Goal: Information Seeking & Learning: Find specific fact

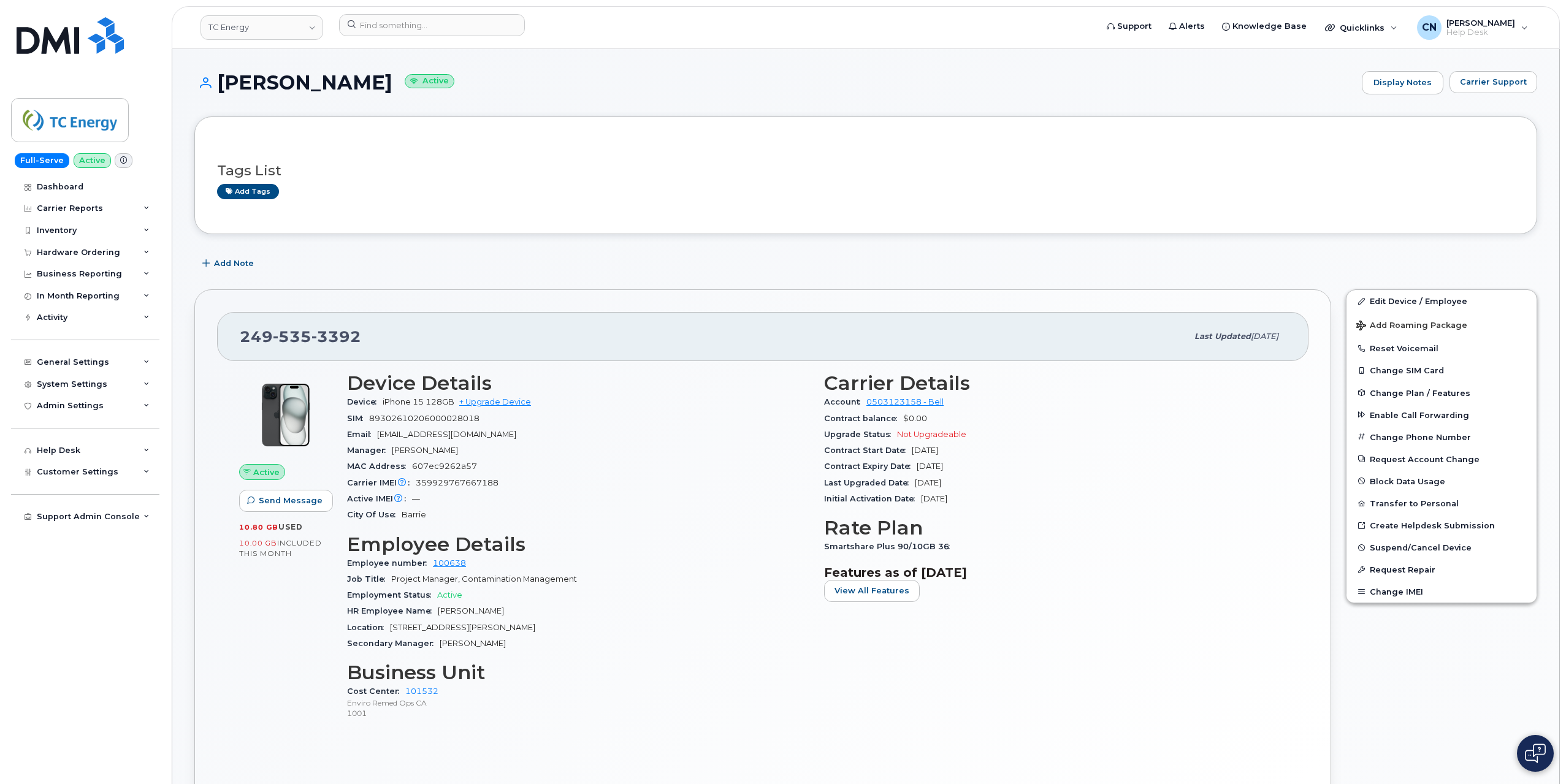
scroll to position [245, 0]
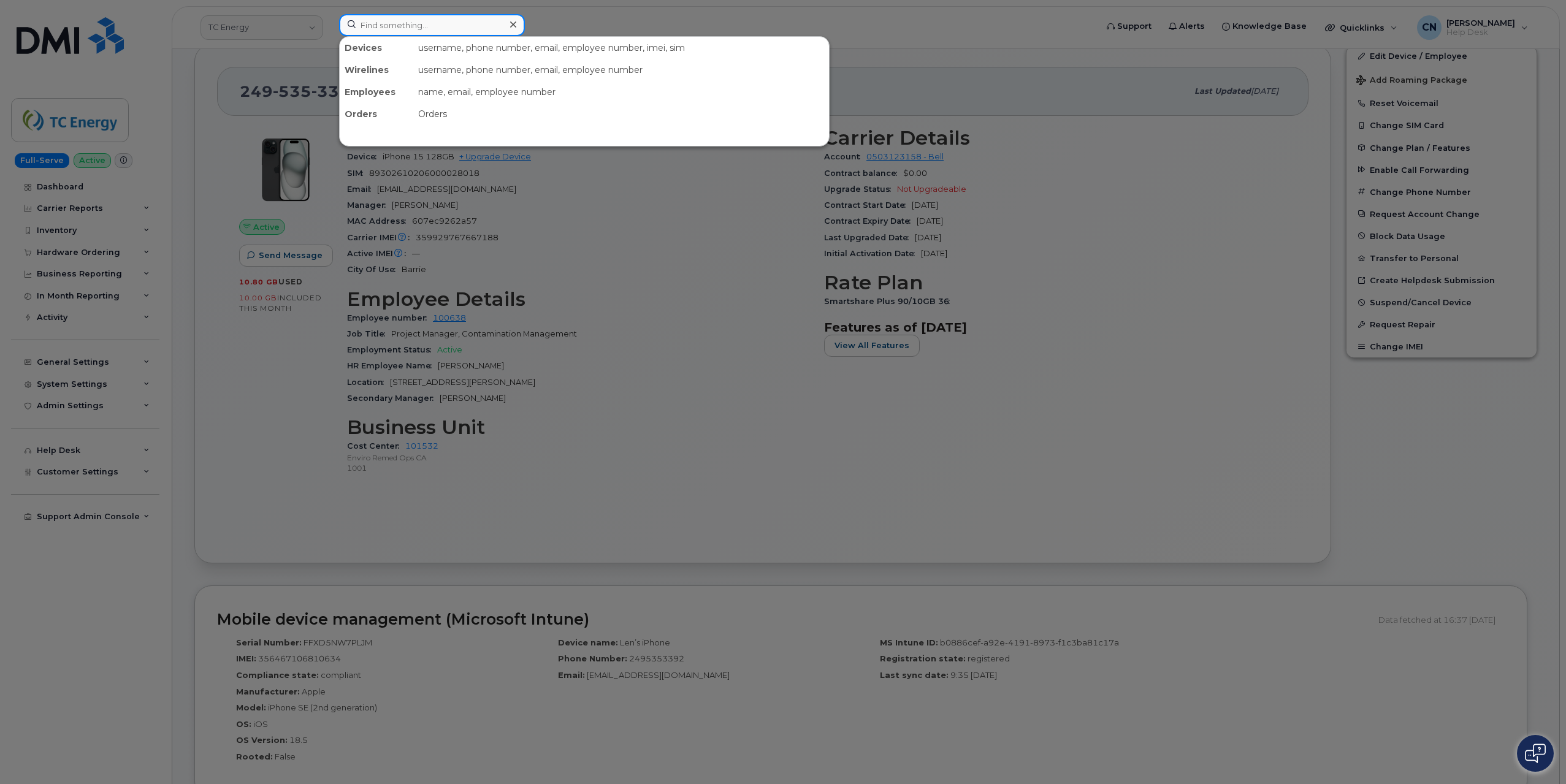
click at [442, 22] on input at bounding box center [432, 25] width 186 height 22
paste input "[PERSON_NAME]"
drag, startPoint x: 463, startPoint y: 22, endPoint x: 251, endPoint y: 18, distance: 212.0
click at [329, 18] on div "[PERSON_NAME] No results" at bounding box center [713, 27] width 769 height 27
paste input "5879691706"
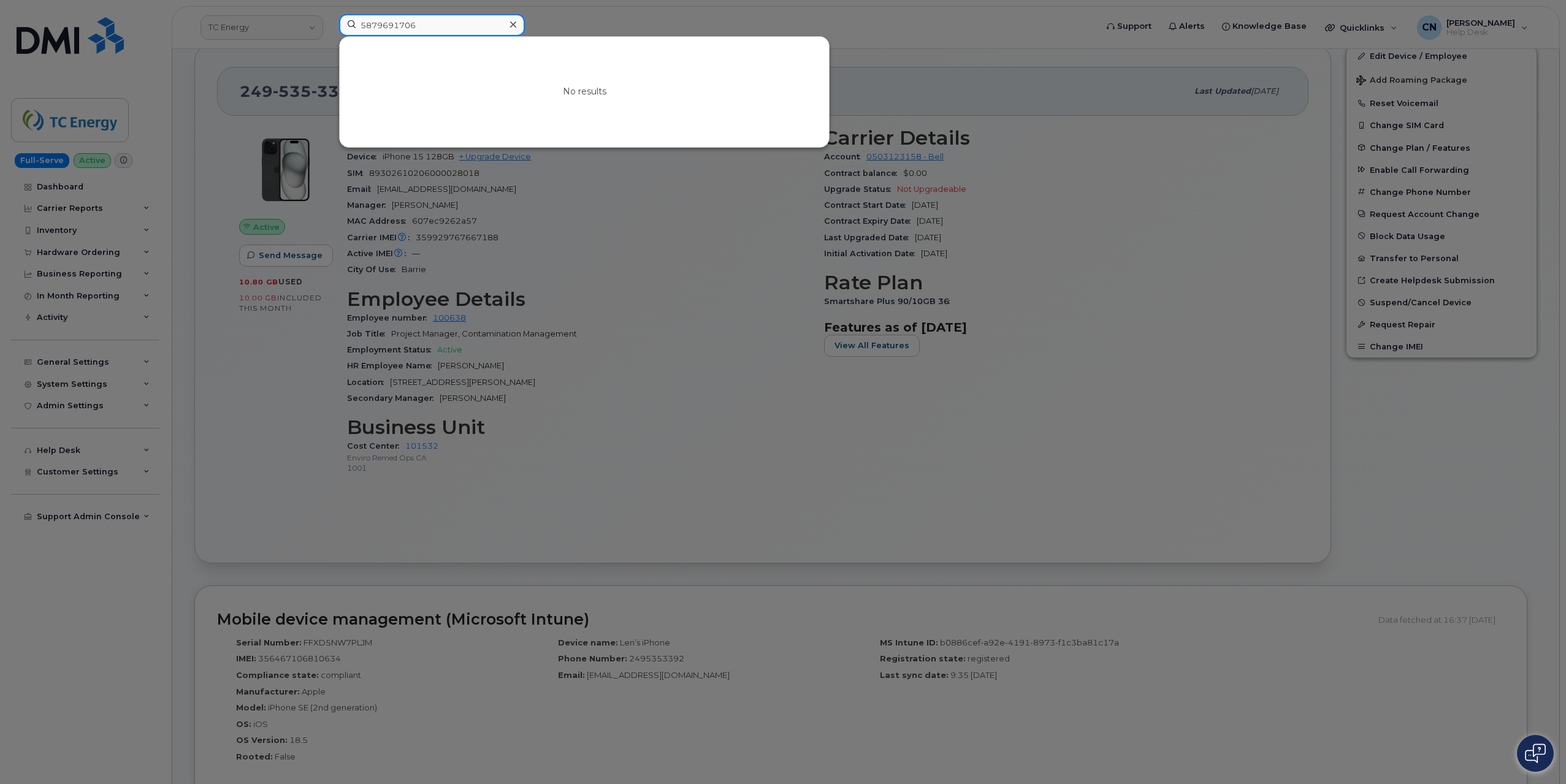
type input "5879691706"
click at [224, 82] on div at bounding box center [783, 392] width 1566 height 784
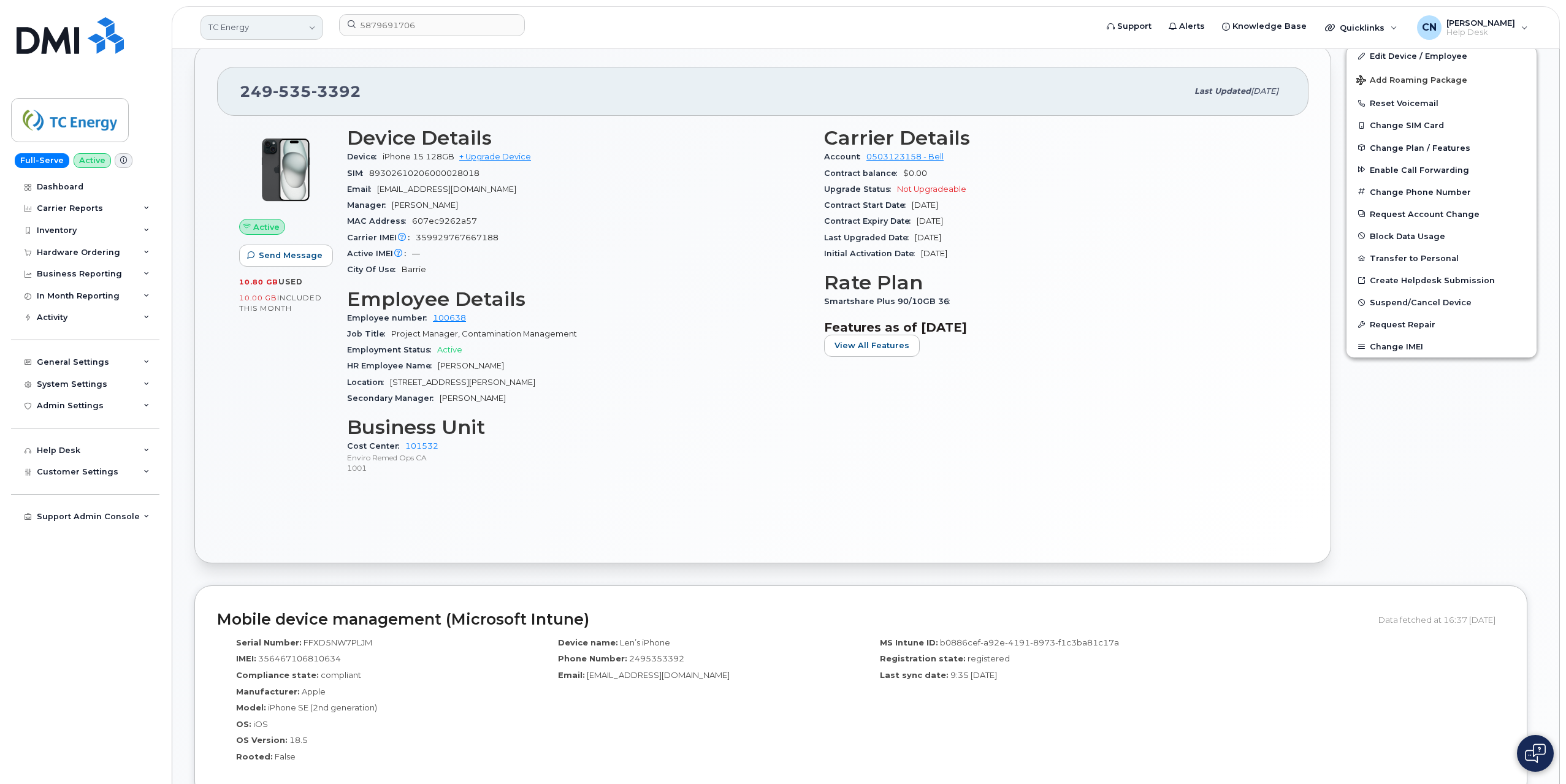
click at [224, 35] on link "TC Energy" at bounding box center [261, 28] width 123 height 25
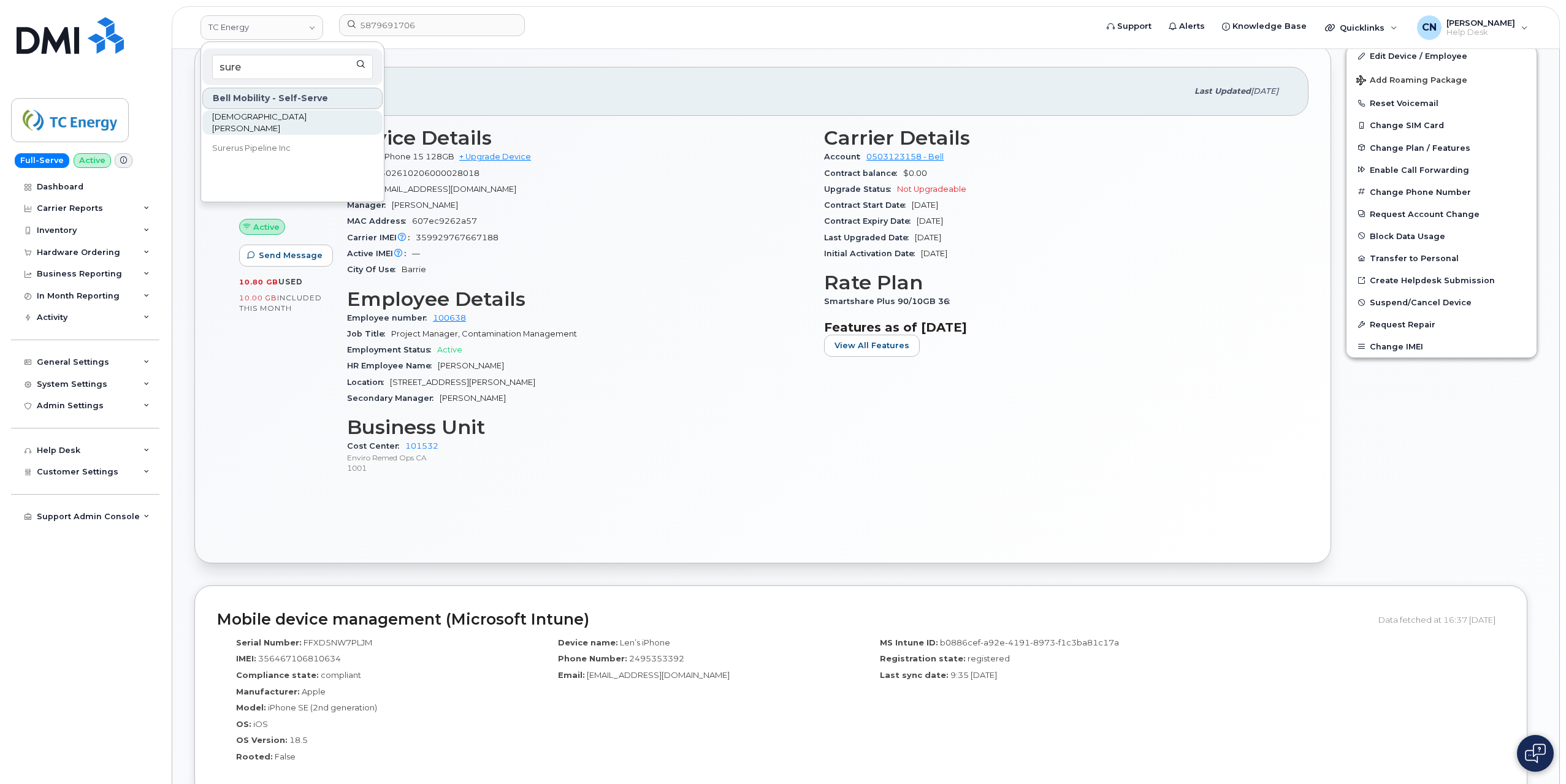
type input "sure"
click at [248, 119] on span "[DEMOGRAPHIC_DATA][PERSON_NAME]" at bounding box center [282, 123] width 141 height 24
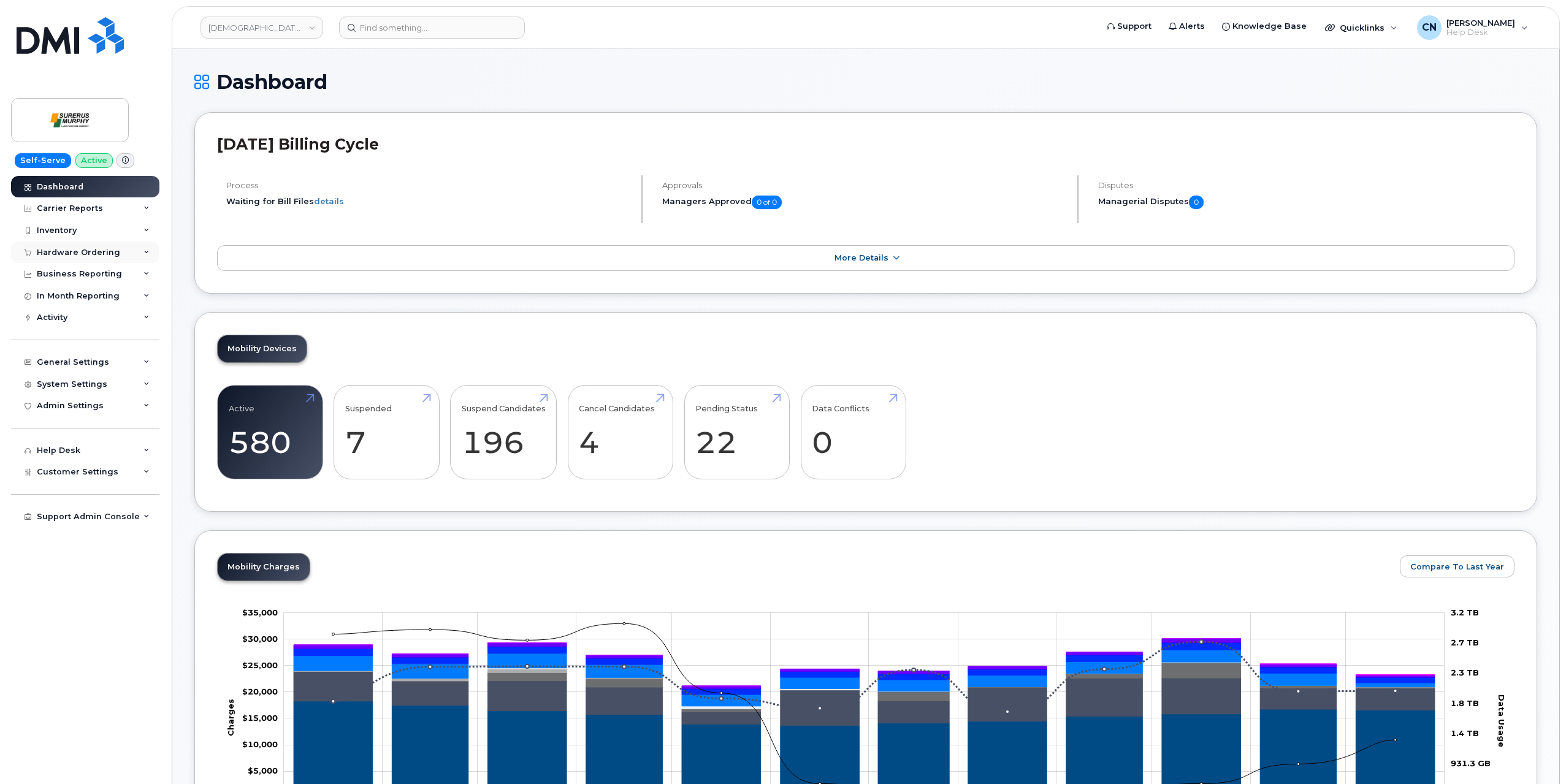
click at [62, 254] on div "Hardware Ordering" at bounding box center [79, 252] width 83 height 10
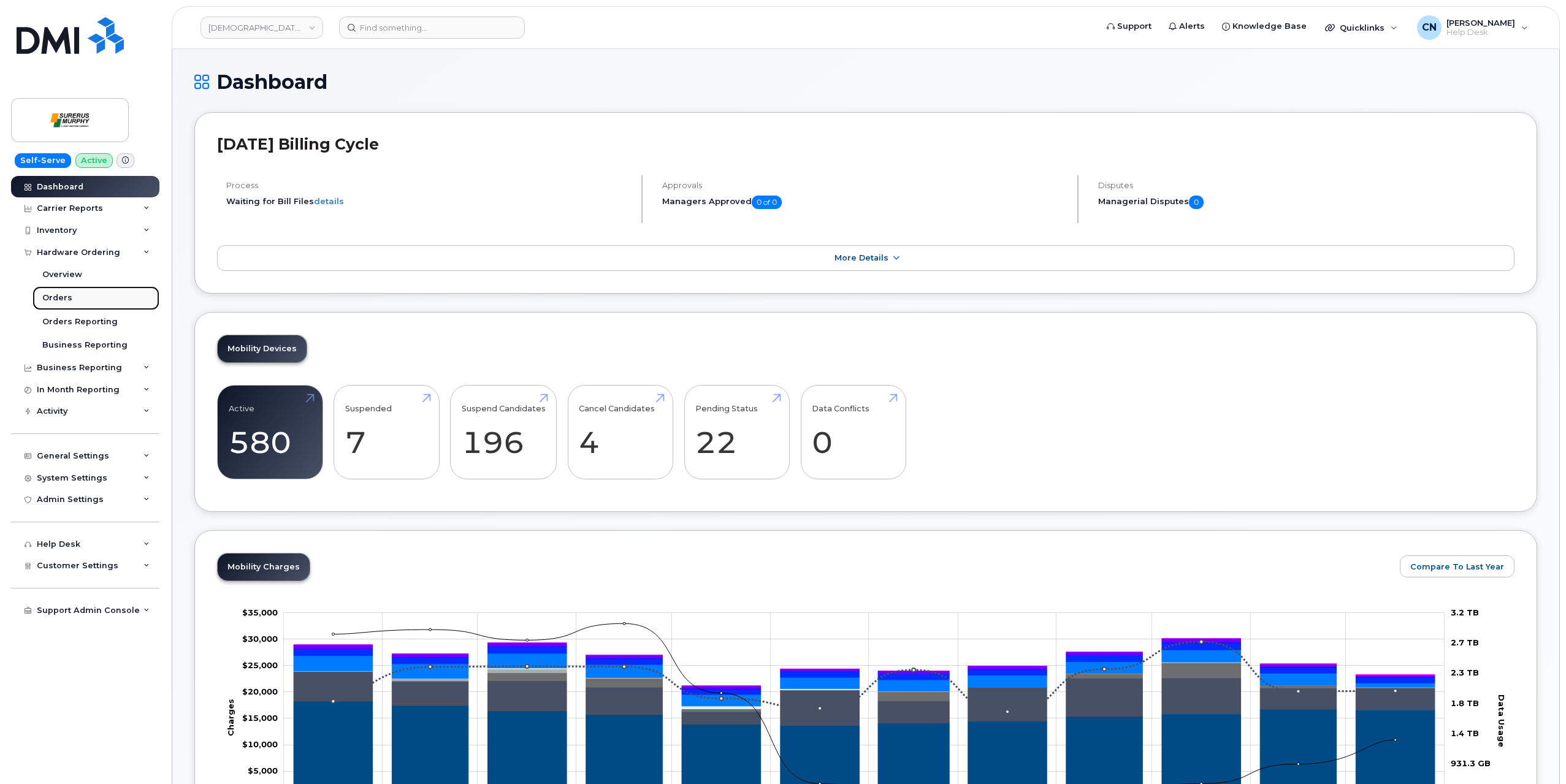
click at [53, 295] on div "Orders" at bounding box center [57, 298] width 30 height 11
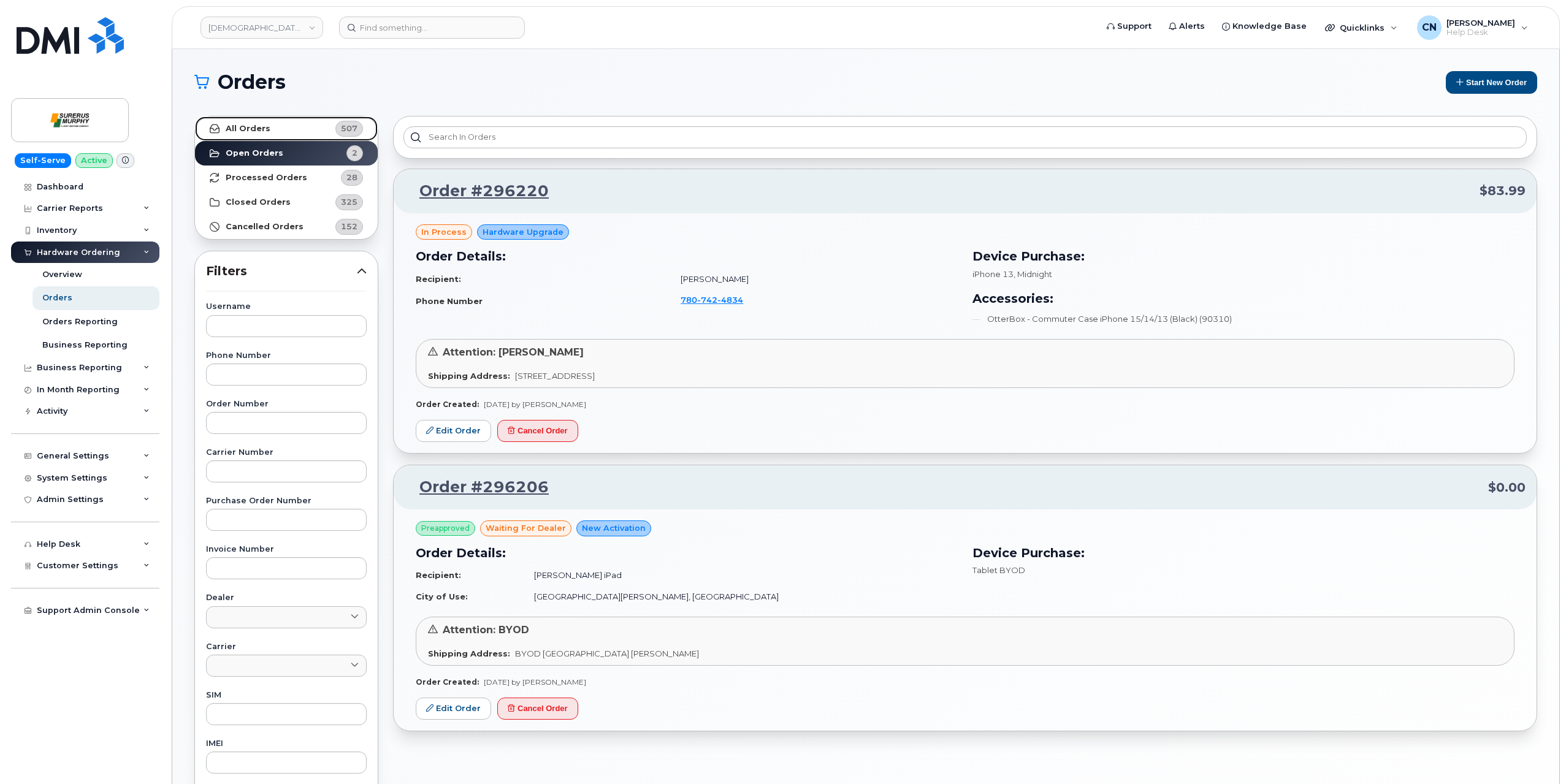
click at [281, 128] on link "All Orders 507" at bounding box center [286, 129] width 183 height 25
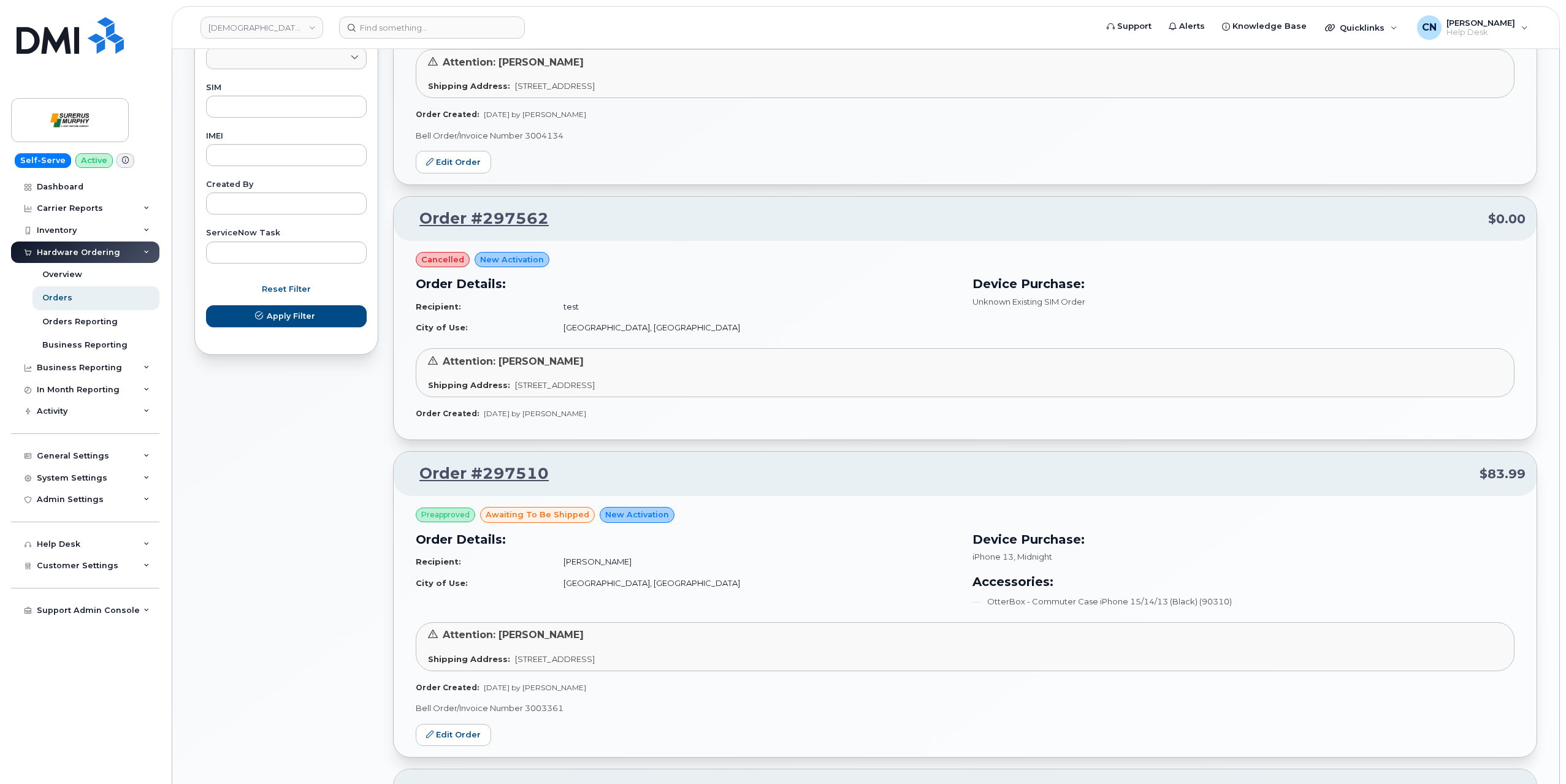
scroll to position [797, 0]
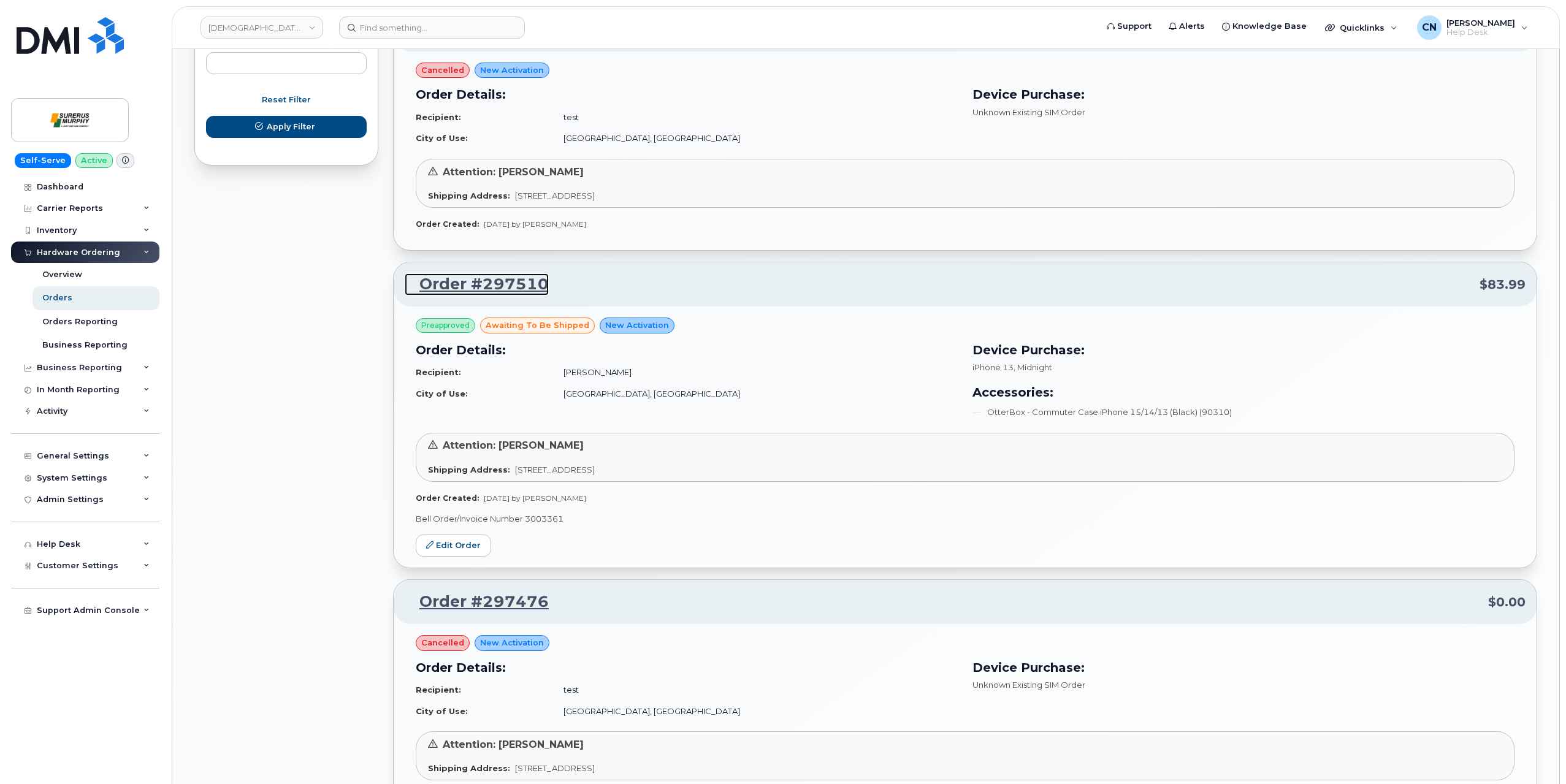
click at [484, 277] on link "Order #297510" at bounding box center [477, 284] width 144 height 22
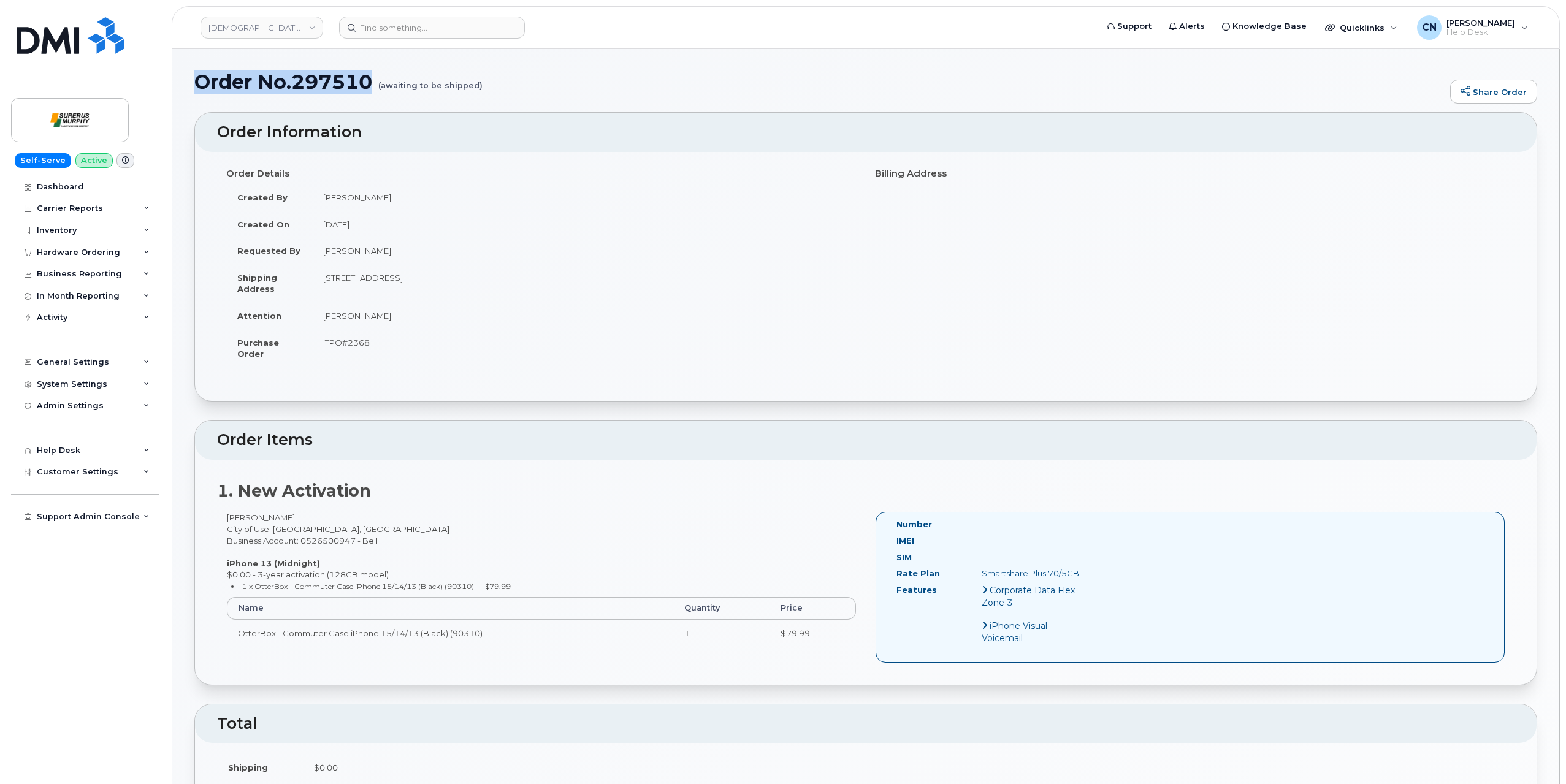
drag, startPoint x: 372, startPoint y: 86, endPoint x: 197, endPoint y: 90, distance: 175.0
click at [197, 90] on h1 "Order No.297510 (awaiting to be shipped)" at bounding box center [819, 82] width 1250 height 22
copy h1 "Order No.297510"
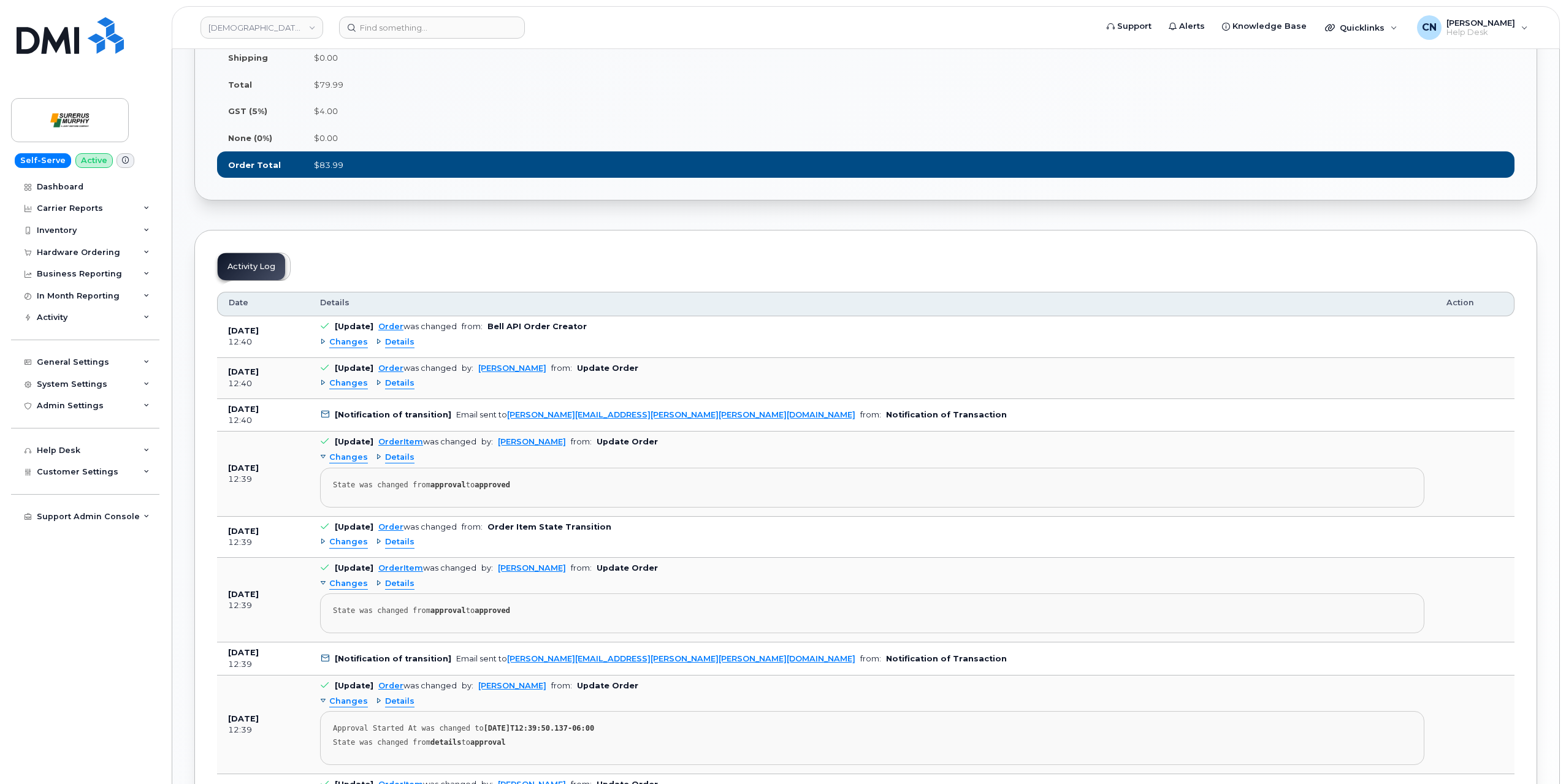
scroll to position [735, 0]
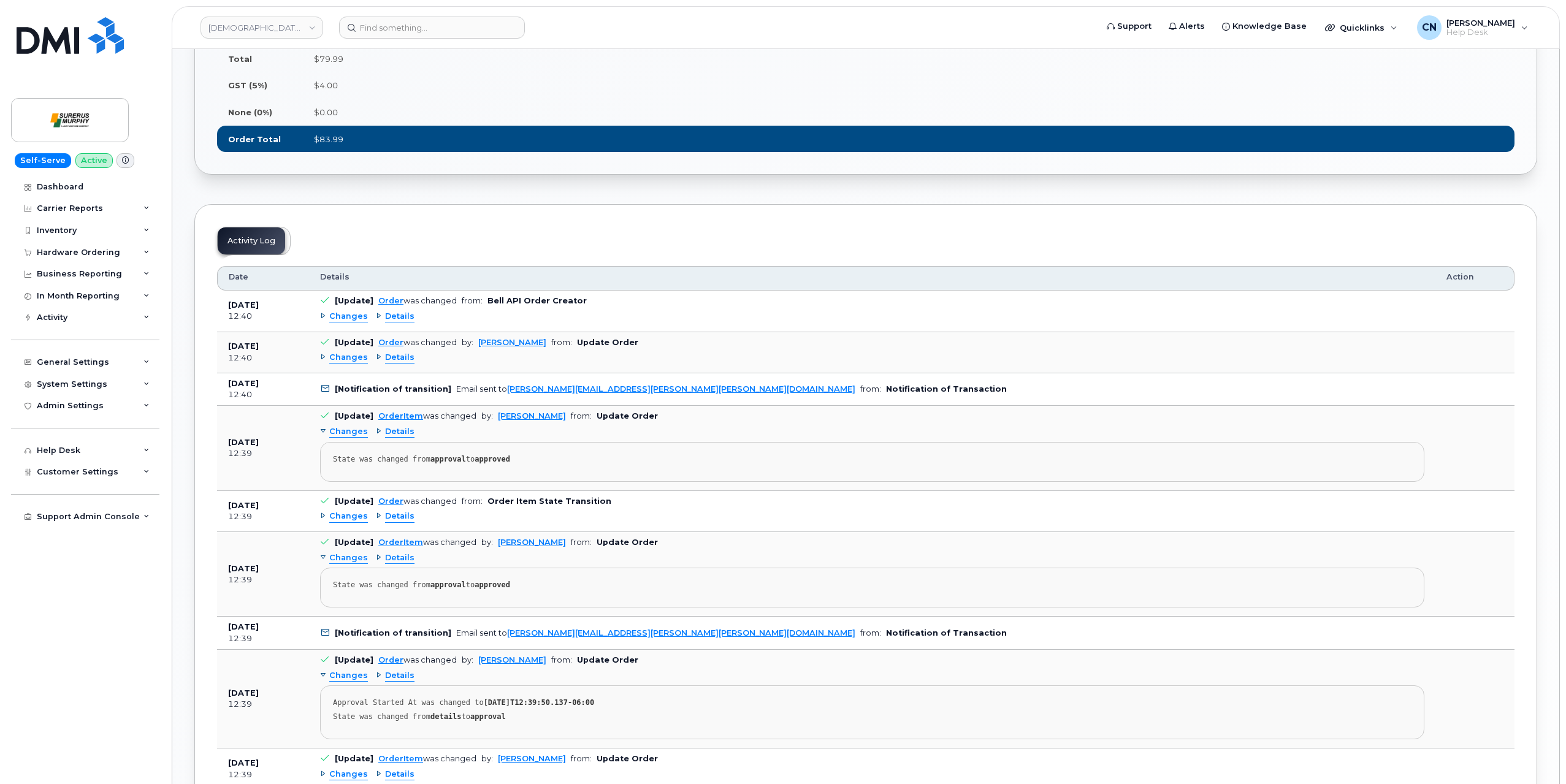
click at [397, 322] on span "Details" at bounding box center [400, 316] width 29 height 12
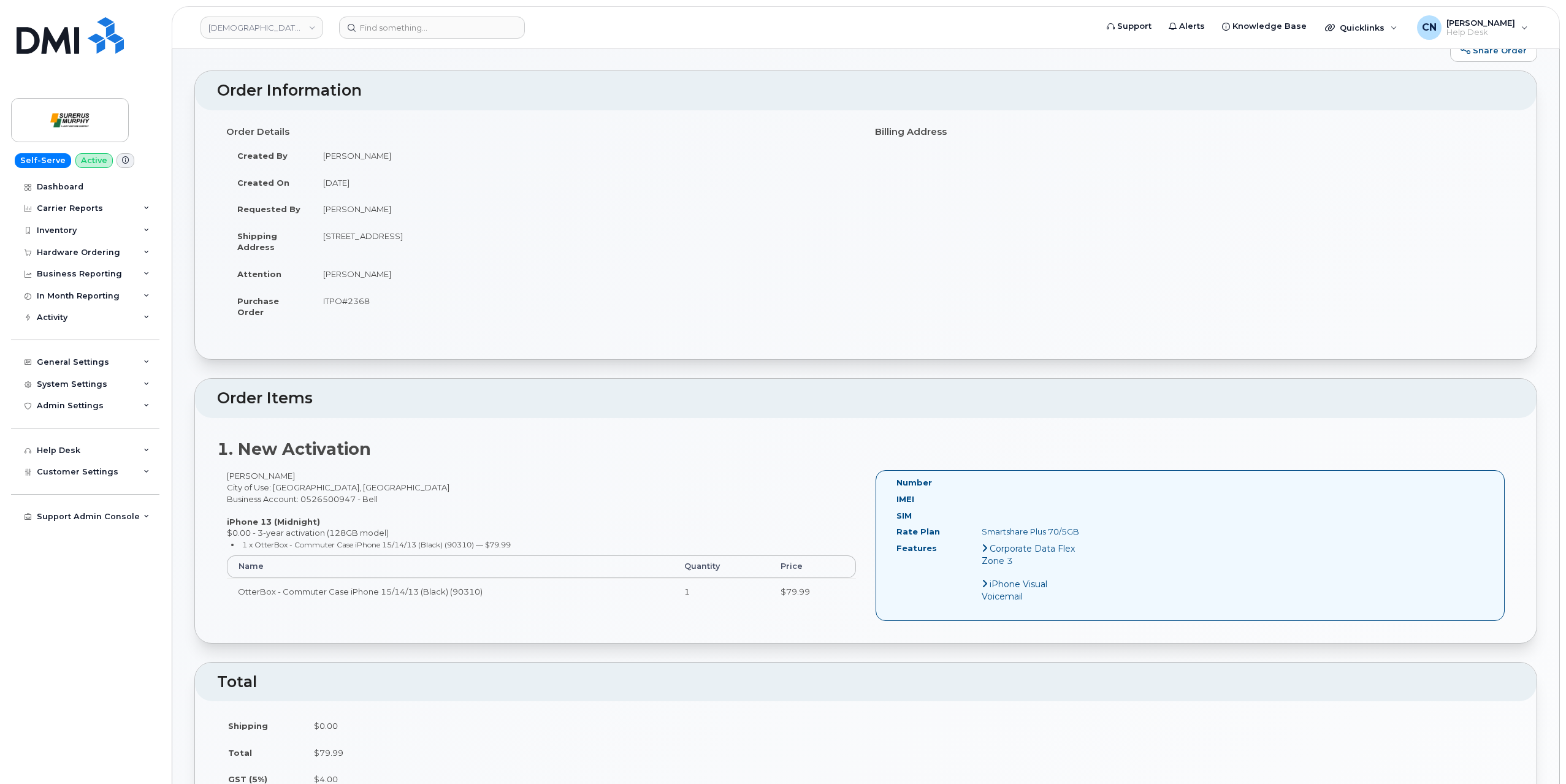
scroll to position [62, 0]
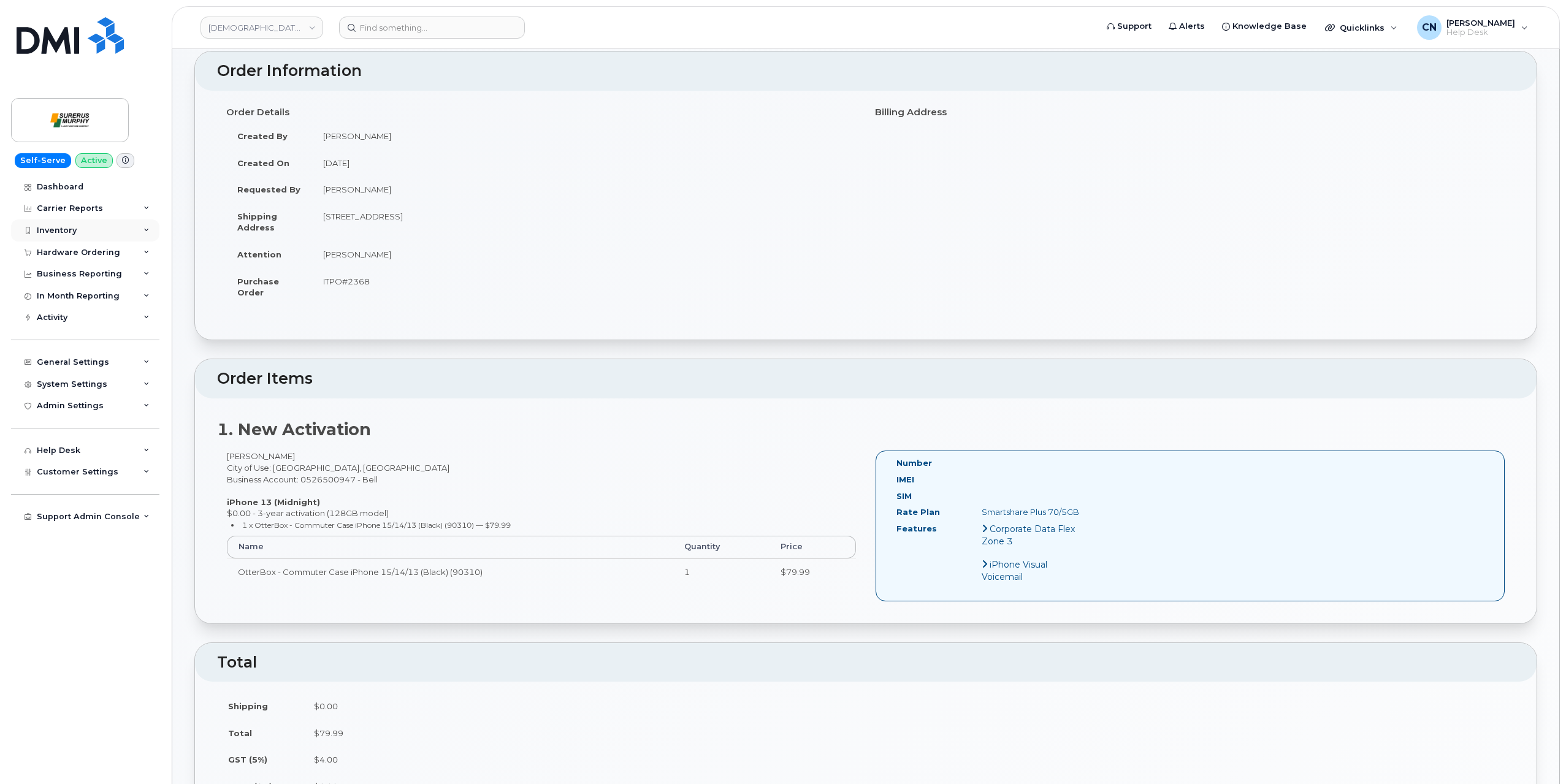
drag, startPoint x: 70, startPoint y: 230, endPoint x: 54, endPoint y: 230, distance: 16.0
click at [54, 230] on div "Inventory" at bounding box center [57, 230] width 40 height 10
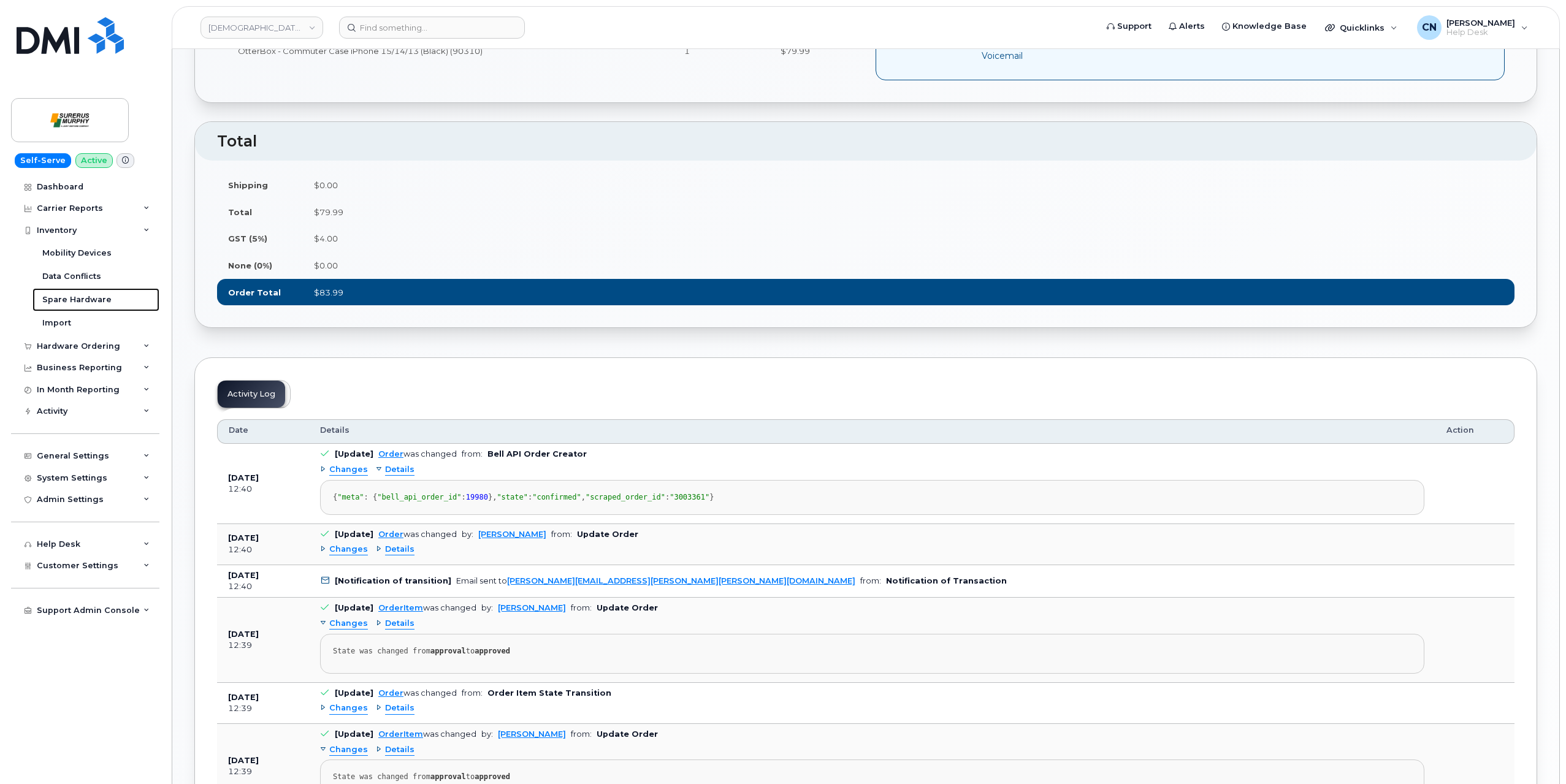
scroll to position [675, 0]
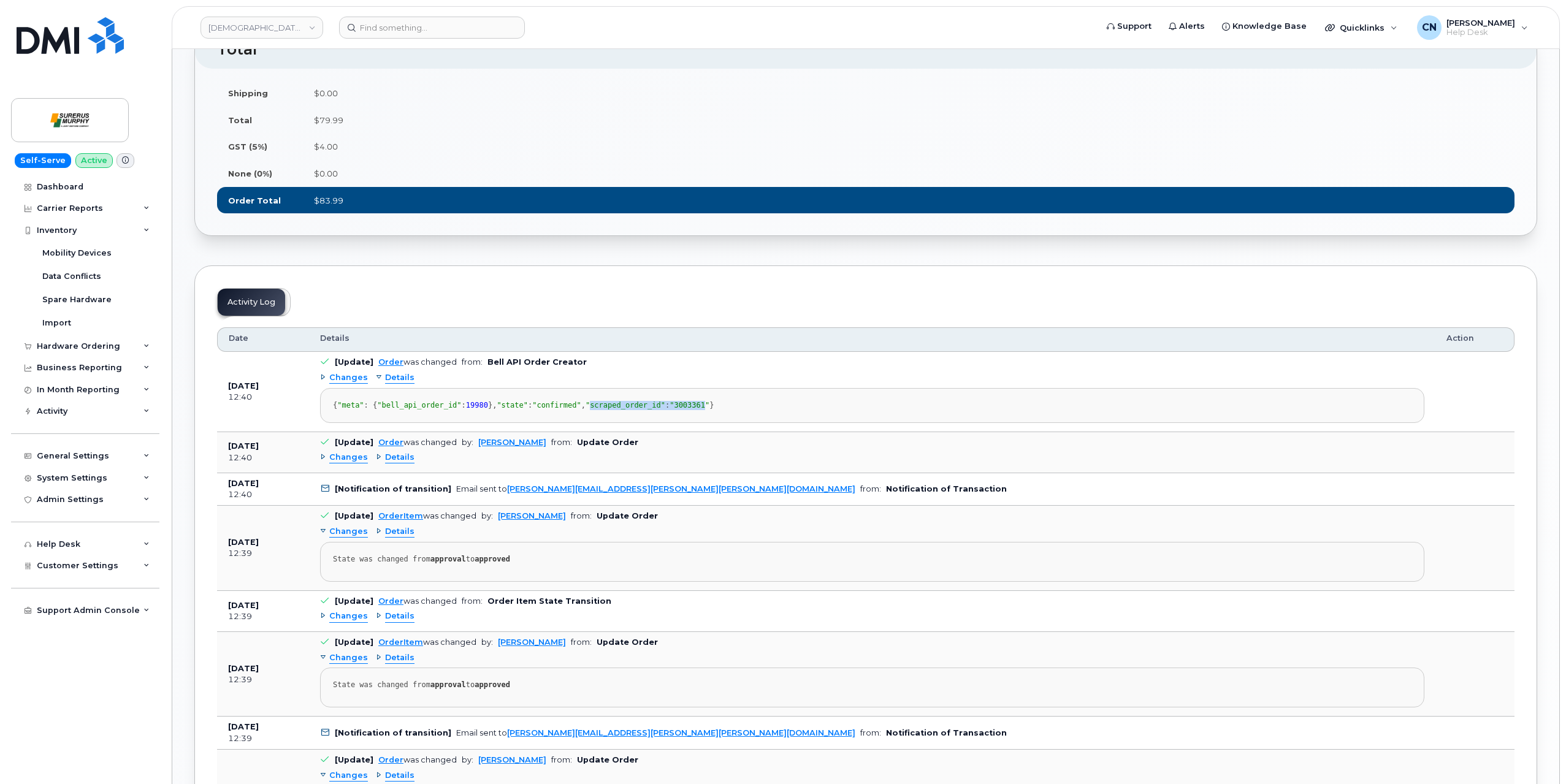
drag, startPoint x: 447, startPoint y: 456, endPoint x: 346, endPoint y: 455, distance: 101.0
click at [346, 410] on div "{ "meta" : { "bell_api_order_id" : 19980 }, "state" : "confirmed" , "scraped_or…" at bounding box center [872, 405] width 1079 height 9
copy div "scraped_order_id" : "3003361"
drag, startPoint x: 343, startPoint y: 417, endPoint x: 507, endPoint y: 481, distance: 176.0
click at [507, 432] on td "[Update] Order was changed from: Bell API Order Creator Changes Details { "meta…" at bounding box center [872, 392] width 1127 height 79
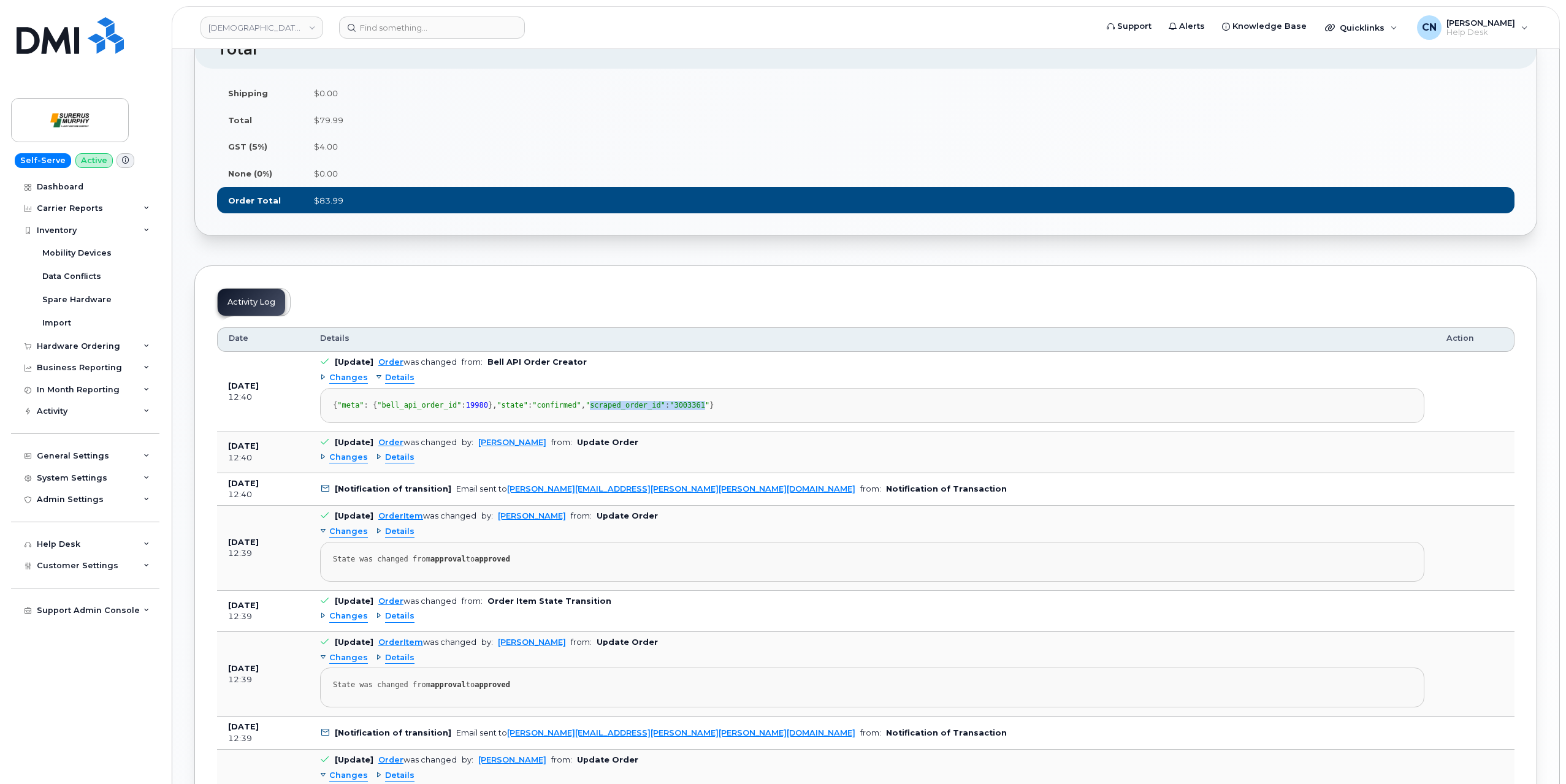
click at [326, 422] on pre "{ "meta" : { "bell_api_order_id" : 19980 }, "state" : "confirmed" , "scraped_or…" at bounding box center [872, 405] width 1105 height 35
drag, startPoint x: 332, startPoint y: 405, endPoint x: 450, endPoint y: 469, distance: 134.2
click at [450, 423] on pre "{ "meta" : { "bell_api_order_id" : 19980 }, "state" : "confirmed" , "scraped_or…" at bounding box center [872, 405] width 1105 height 35
copy div "{ "meta" : { "bell_api_order_id" : 19980 }, "state" : "confirmed" , "scraped_or…"
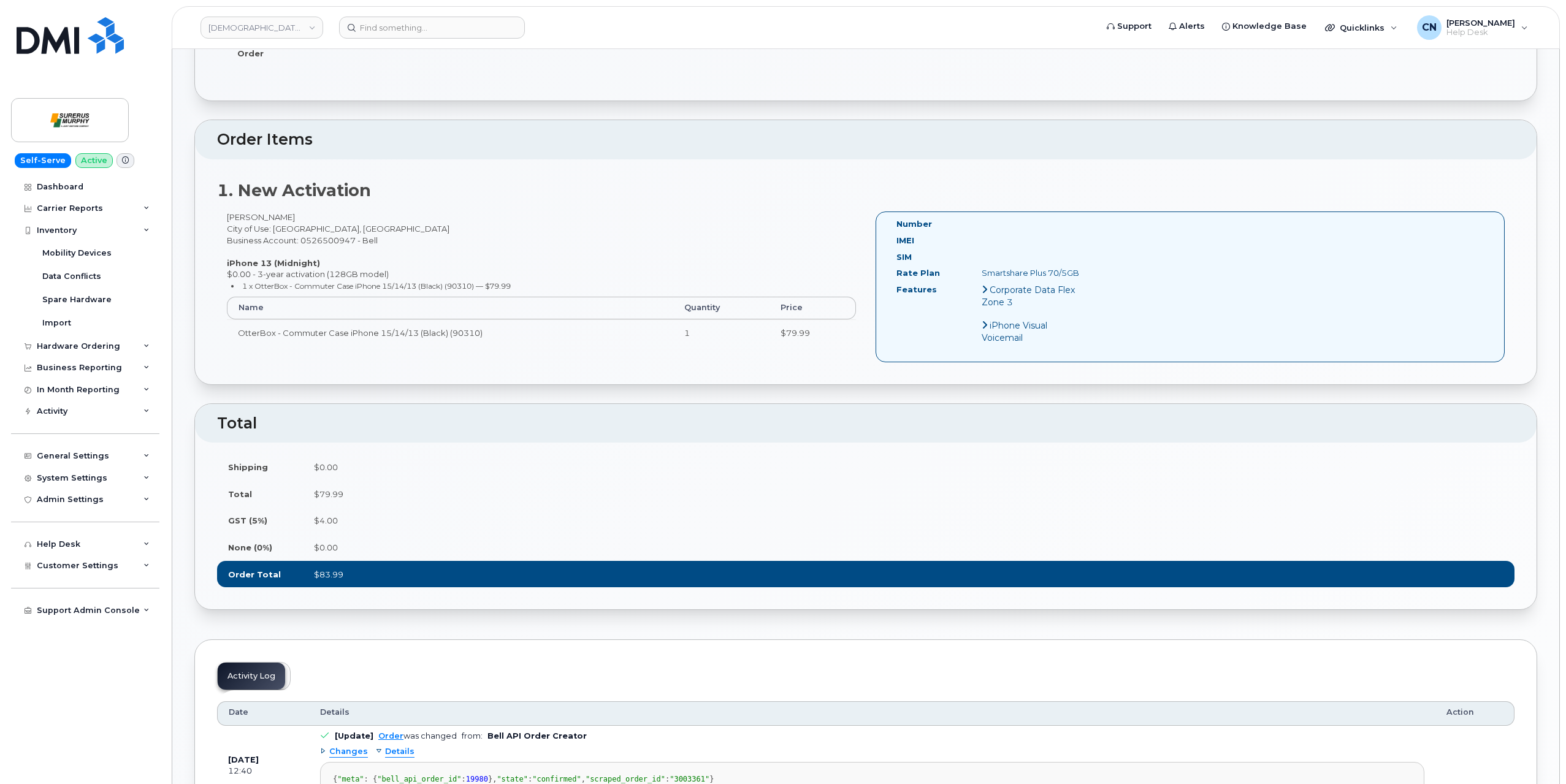
scroll to position [368, 0]
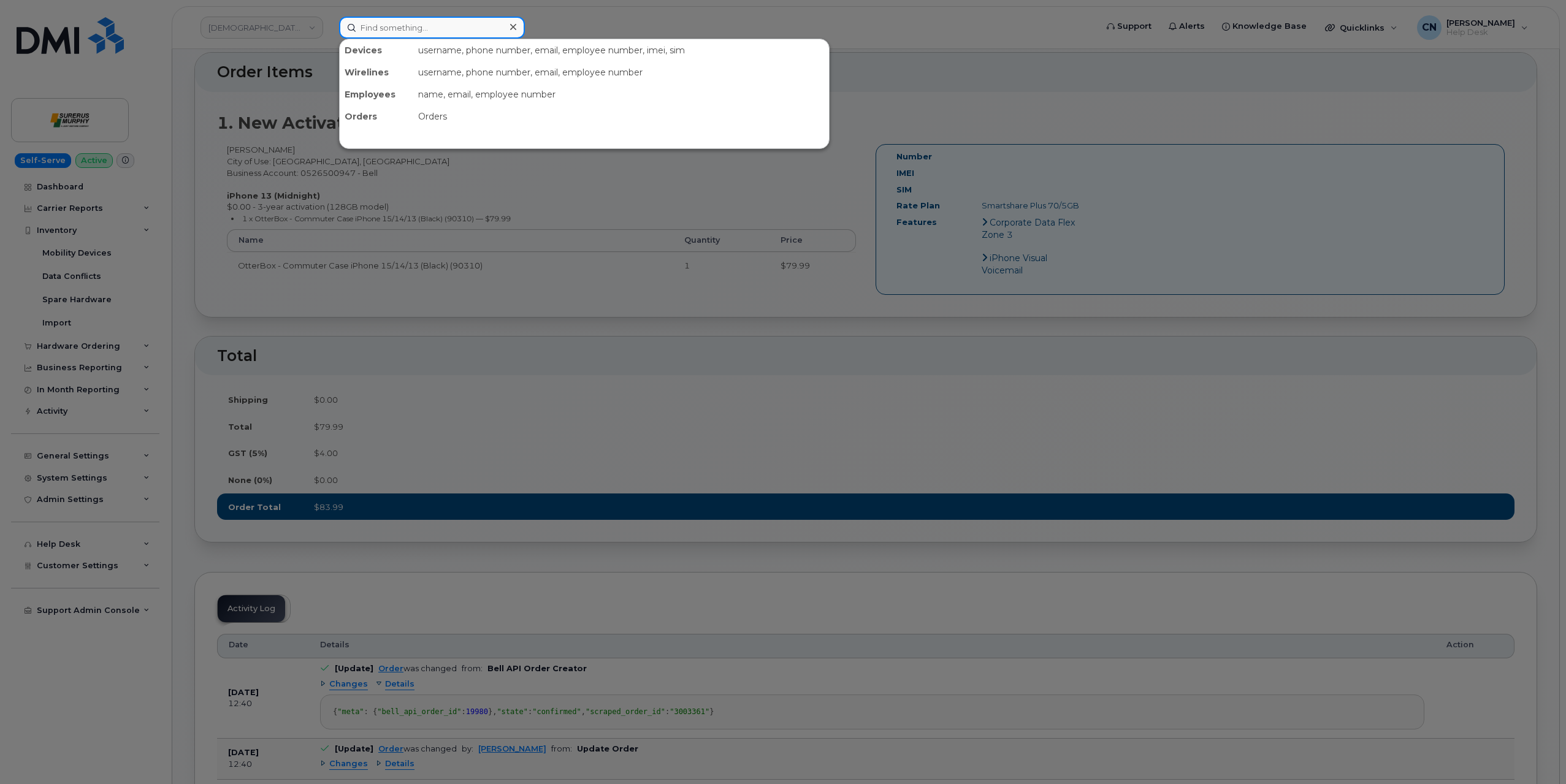
click at [372, 22] on input at bounding box center [432, 27] width 186 height 22
paste input "357981362728107"
type input "357981362728107"
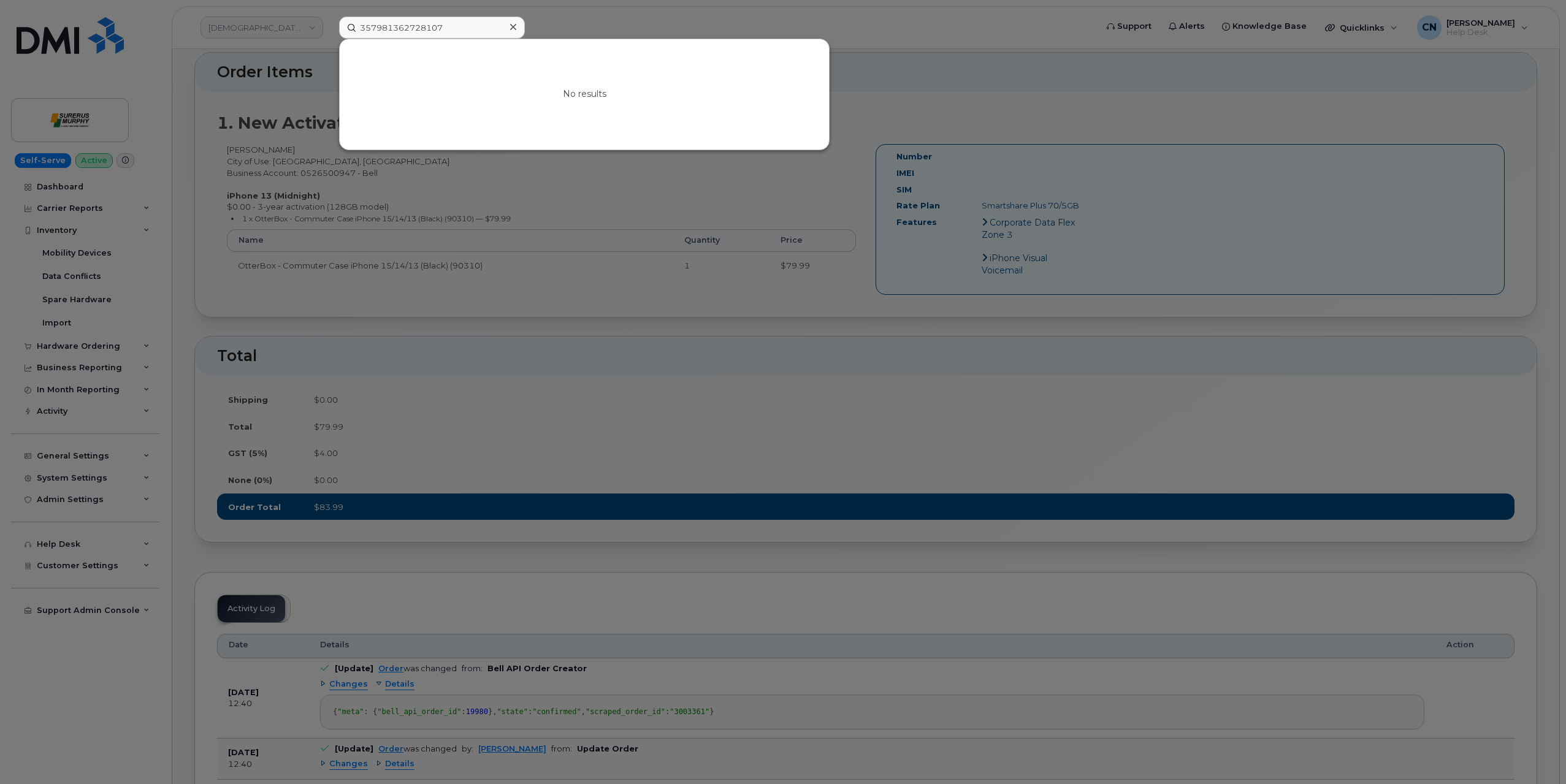
click at [298, 143] on div at bounding box center [783, 392] width 1566 height 784
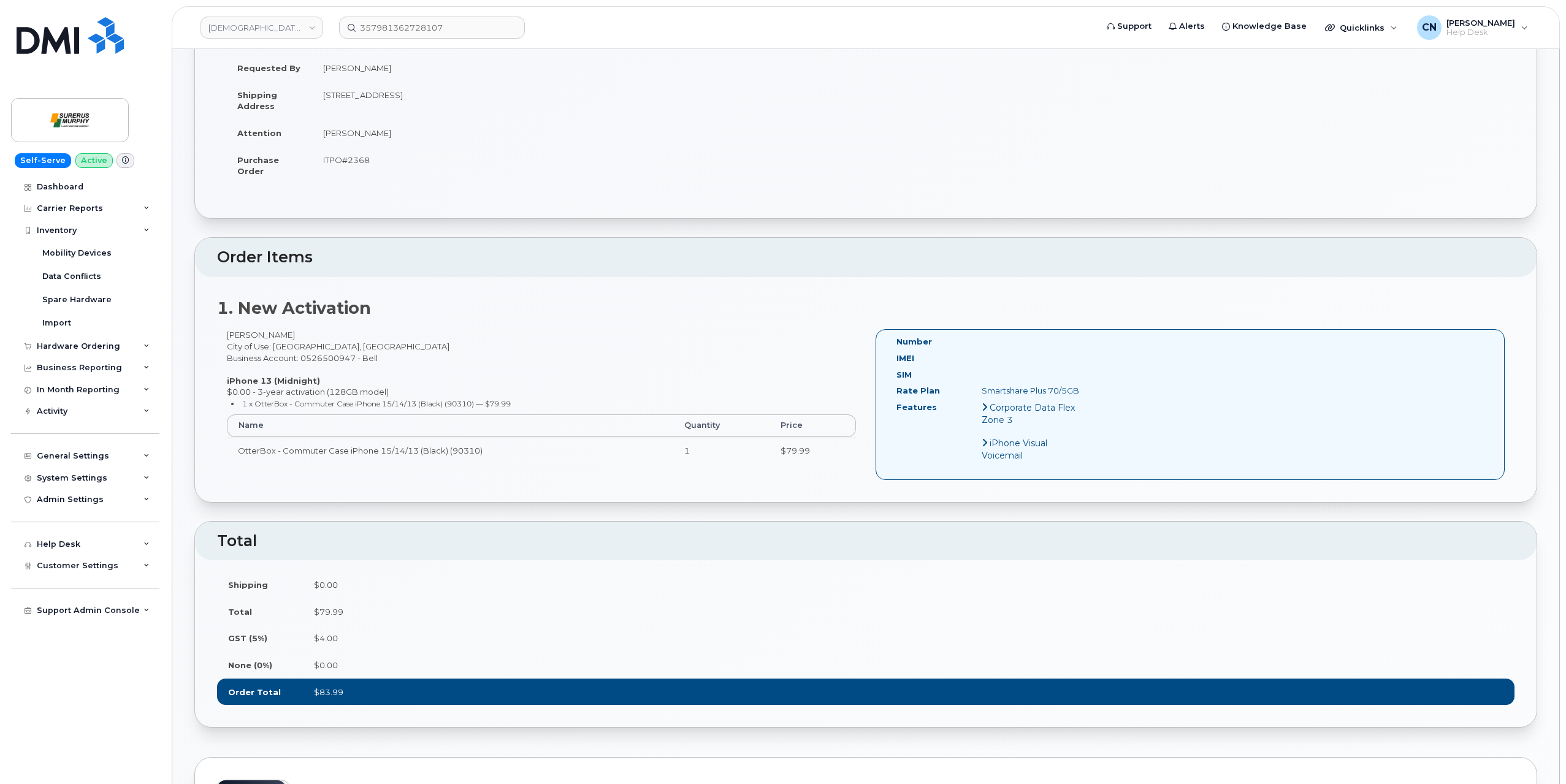
scroll to position [0, 0]
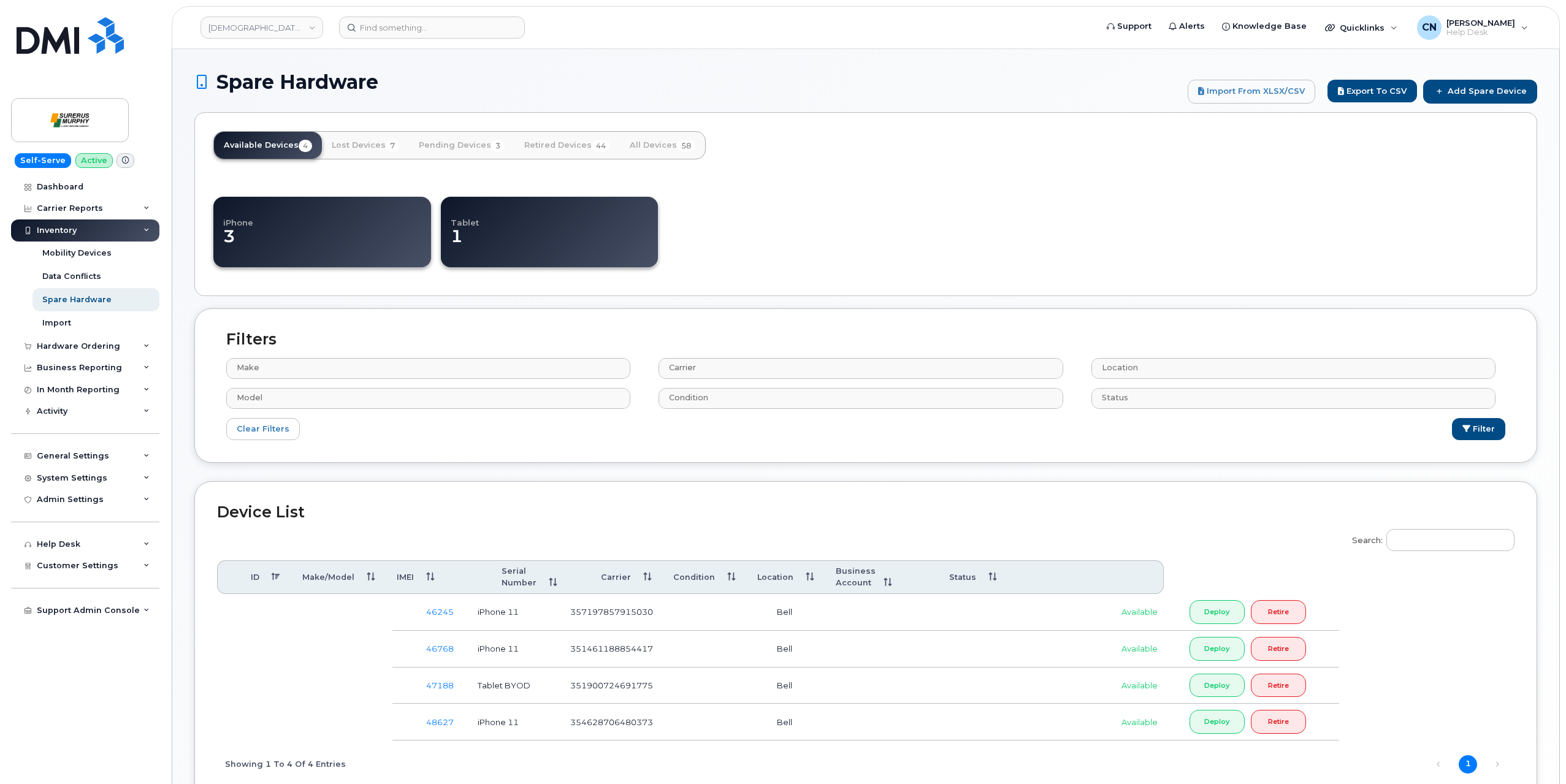
select select
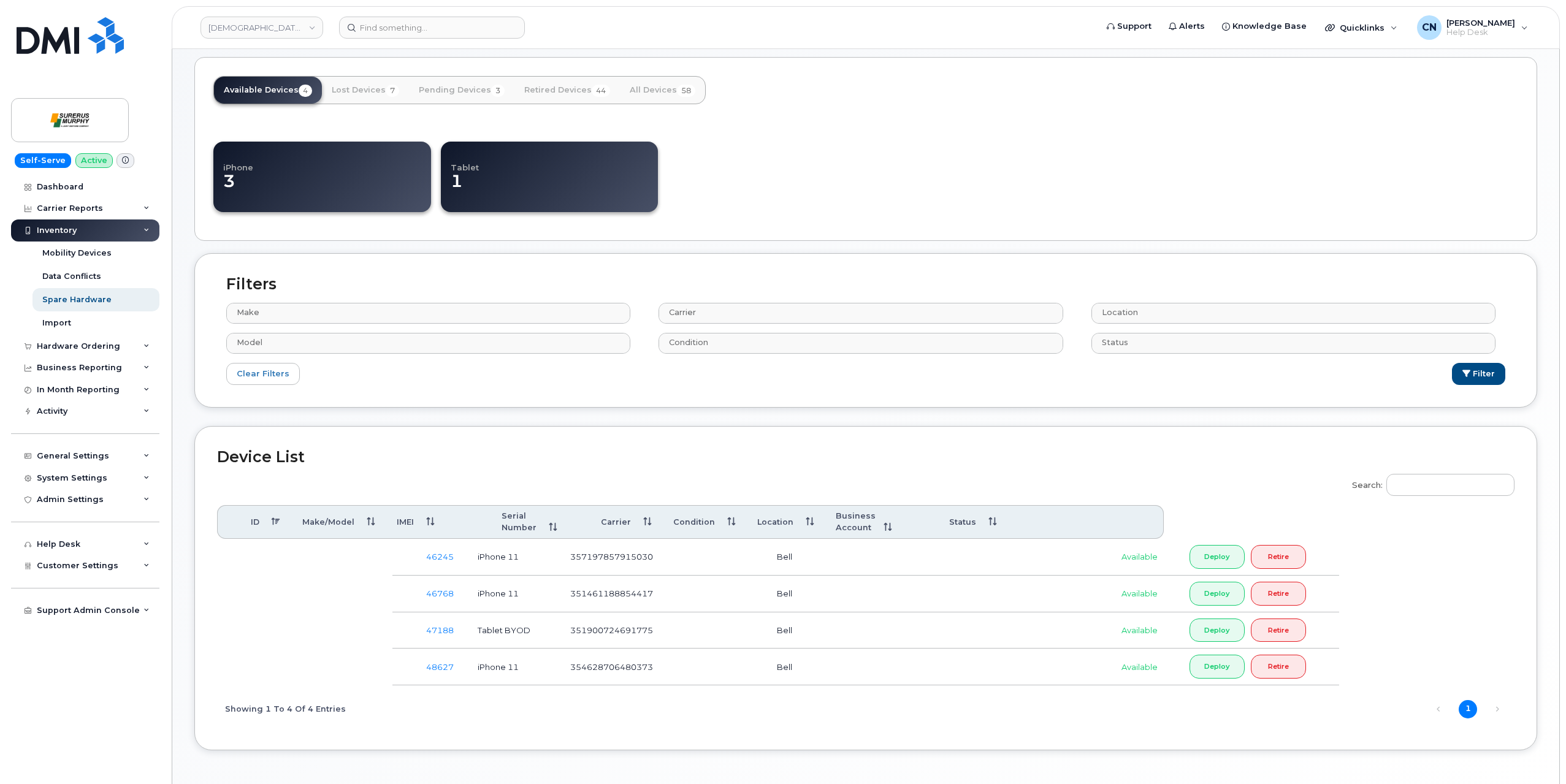
scroll to position [84, 0]
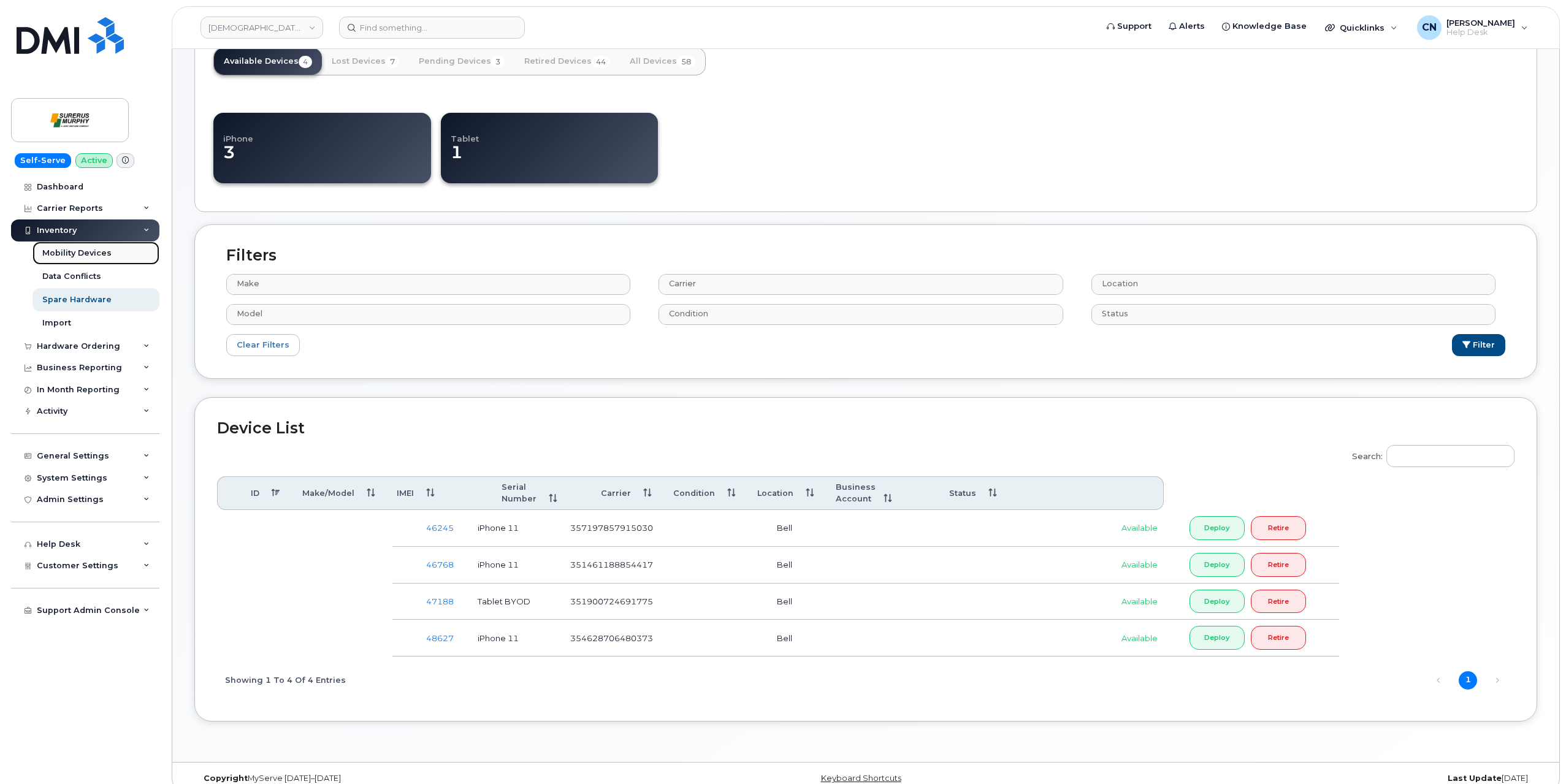
click at [76, 253] on div "Mobility Devices" at bounding box center [77, 253] width 69 height 11
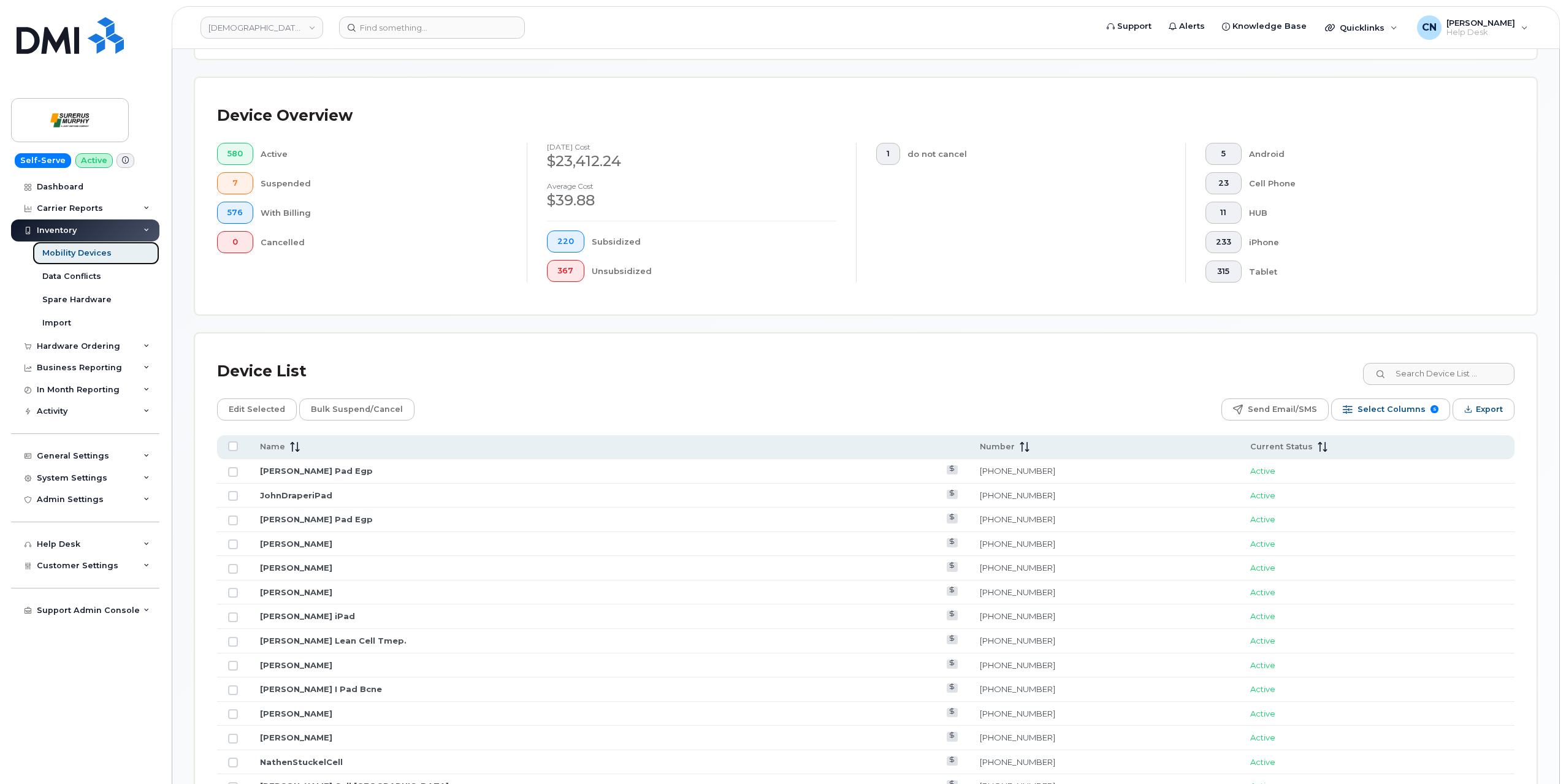
scroll to position [307, 0]
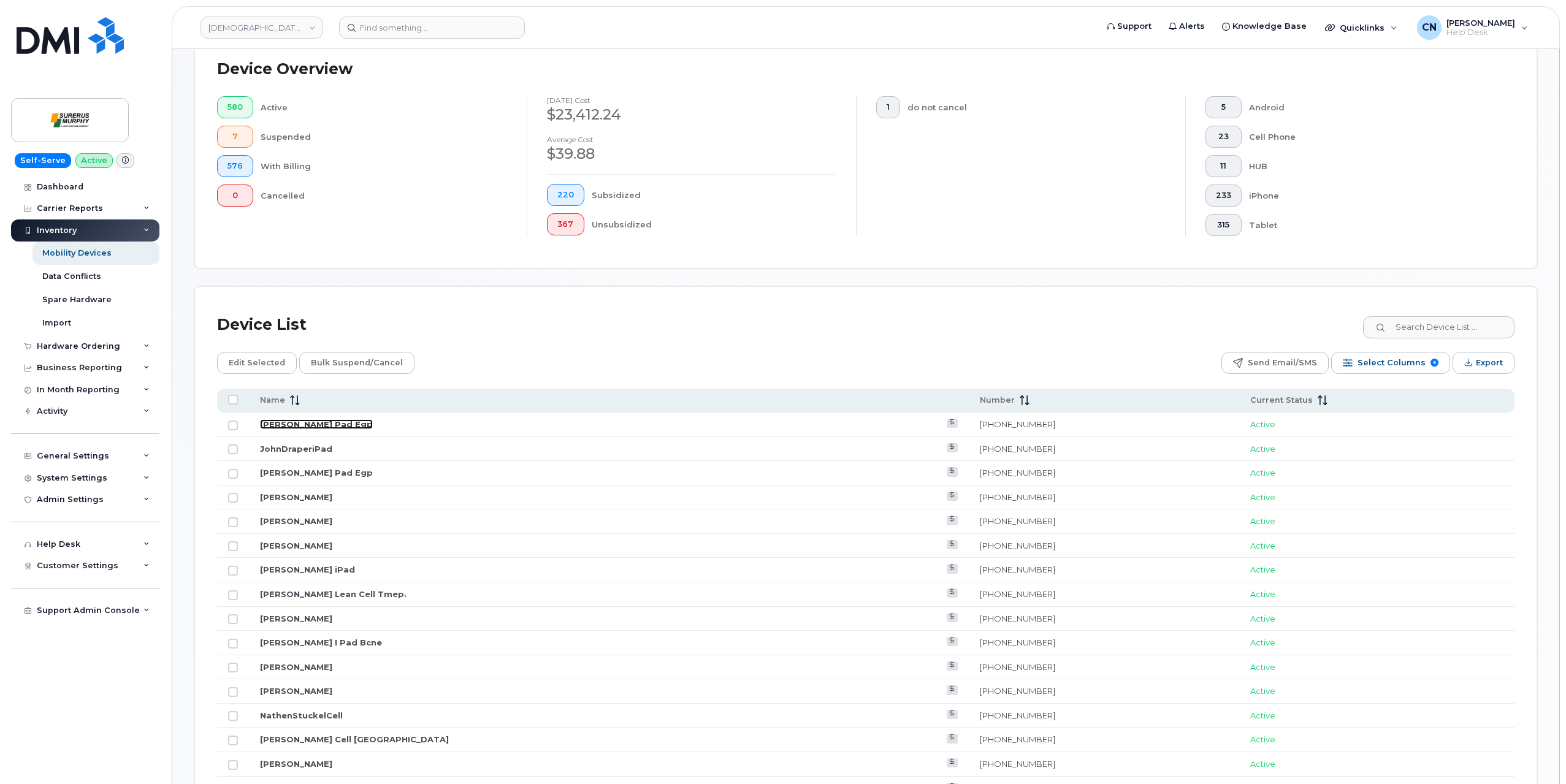
click at [273, 423] on link "Bryson Lateri Pad Egp" at bounding box center [316, 424] width 113 height 10
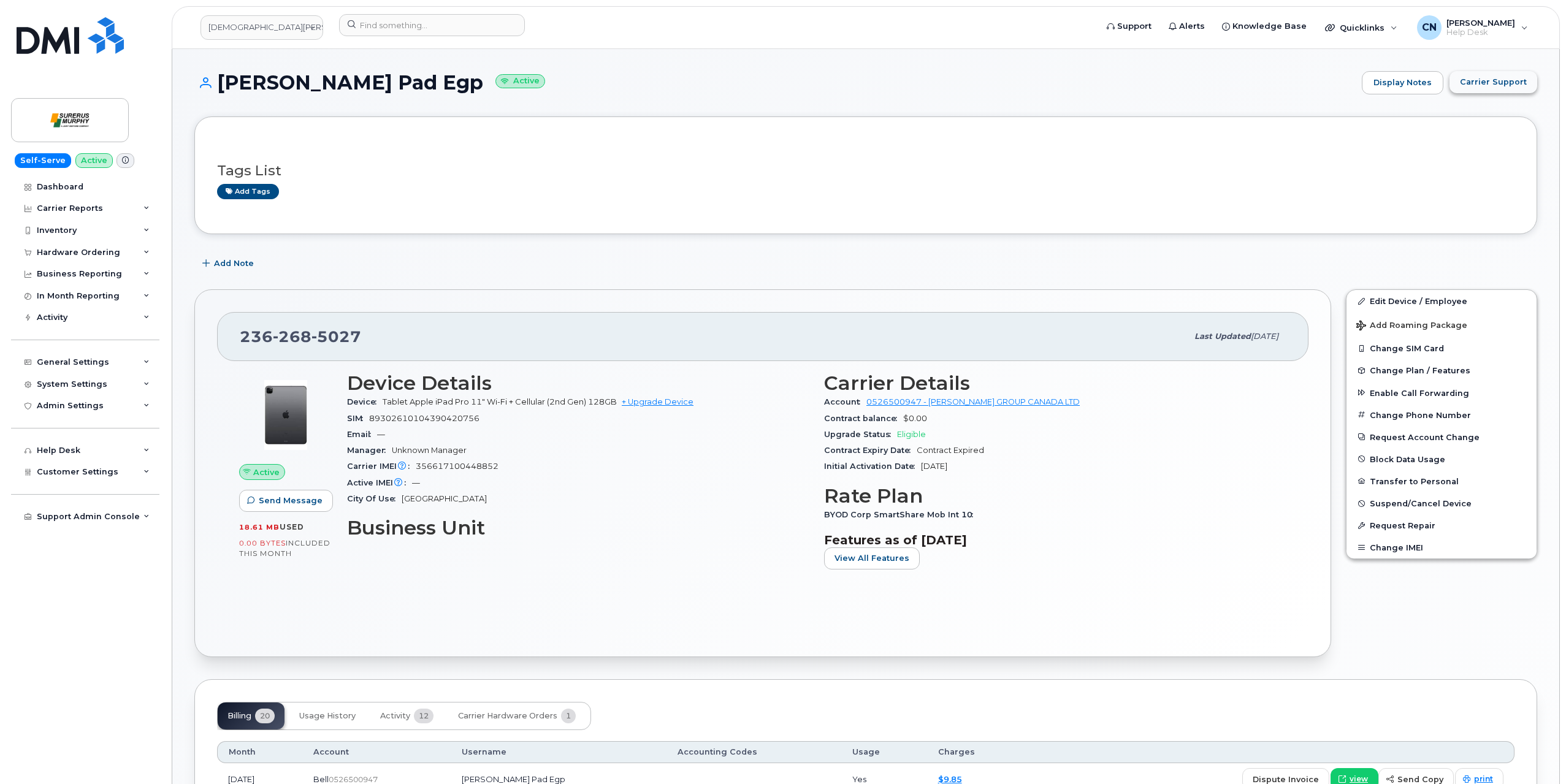
click at [1464, 79] on button "Carrier Support" at bounding box center [1494, 82] width 88 height 22
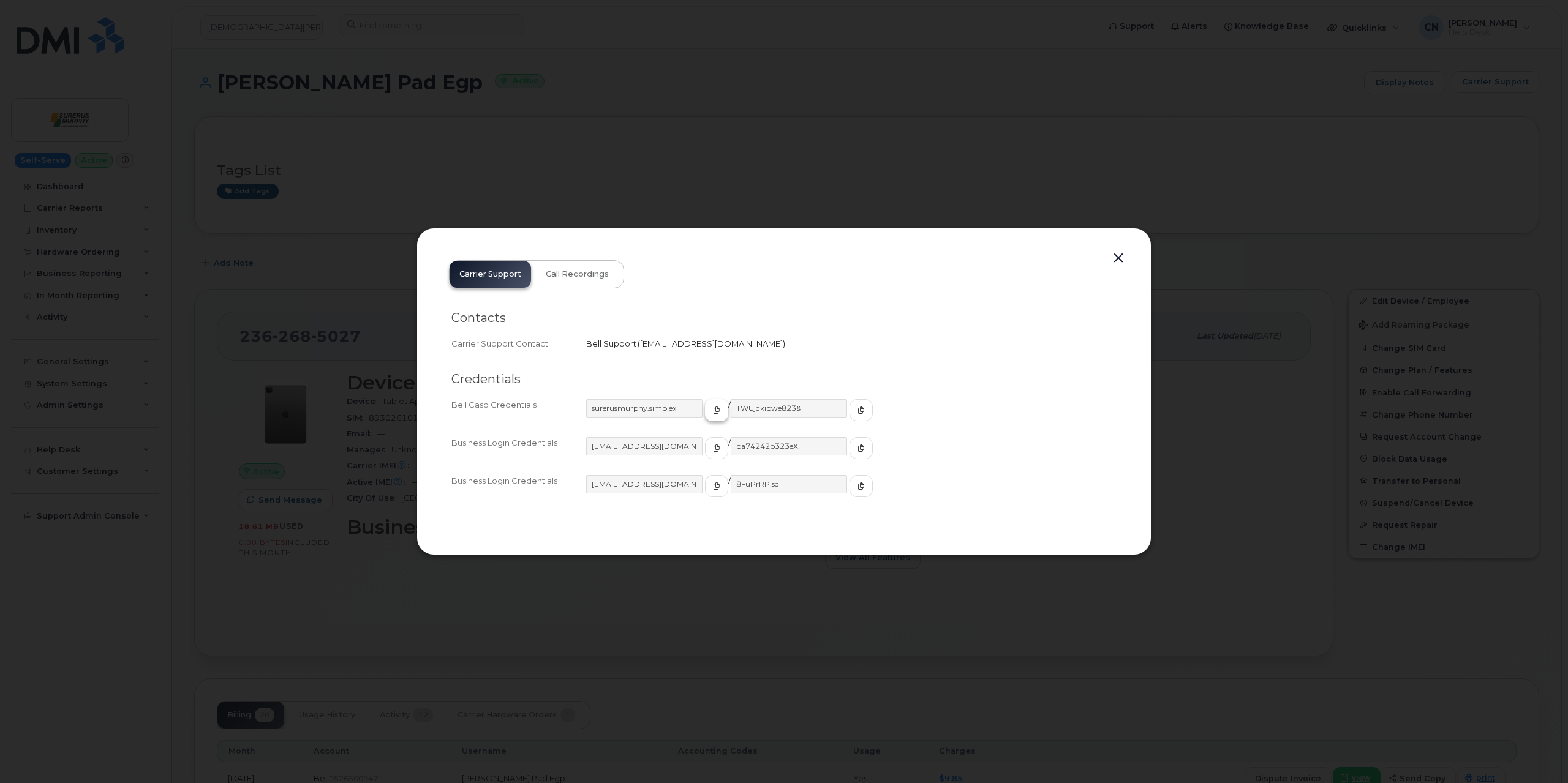
click at [705, 407] on button "button" at bounding box center [717, 410] width 23 height 22
click at [849, 414] on button "button" at bounding box center [861, 410] width 23 height 22
click at [705, 411] on button "button" at bounding box center [717, 410] width 23 height 22
click at [849, 409] on button "button" at bounding box center [861, 410] width 23 height 22
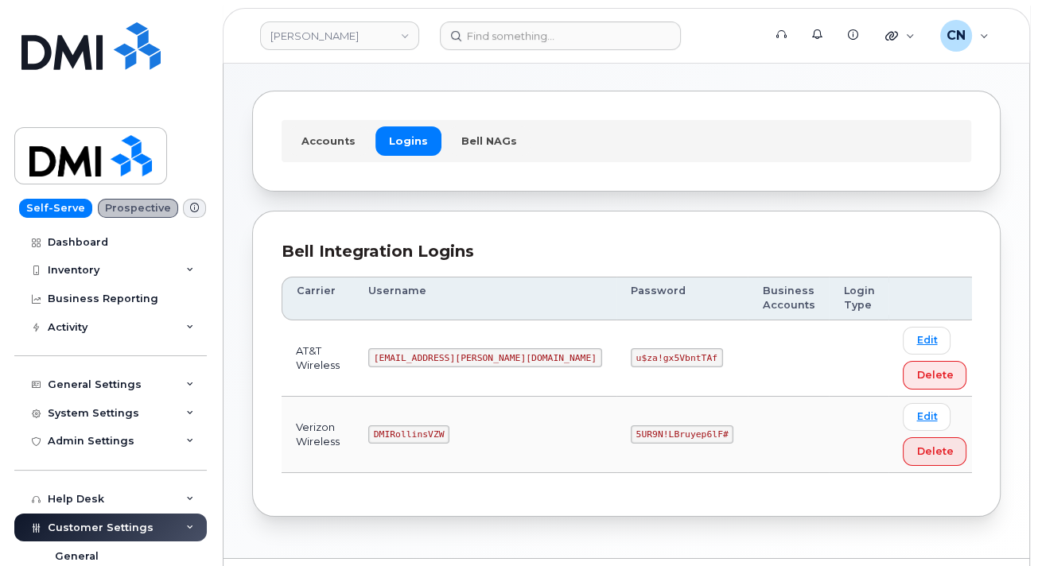
scroll to position [98, 0]
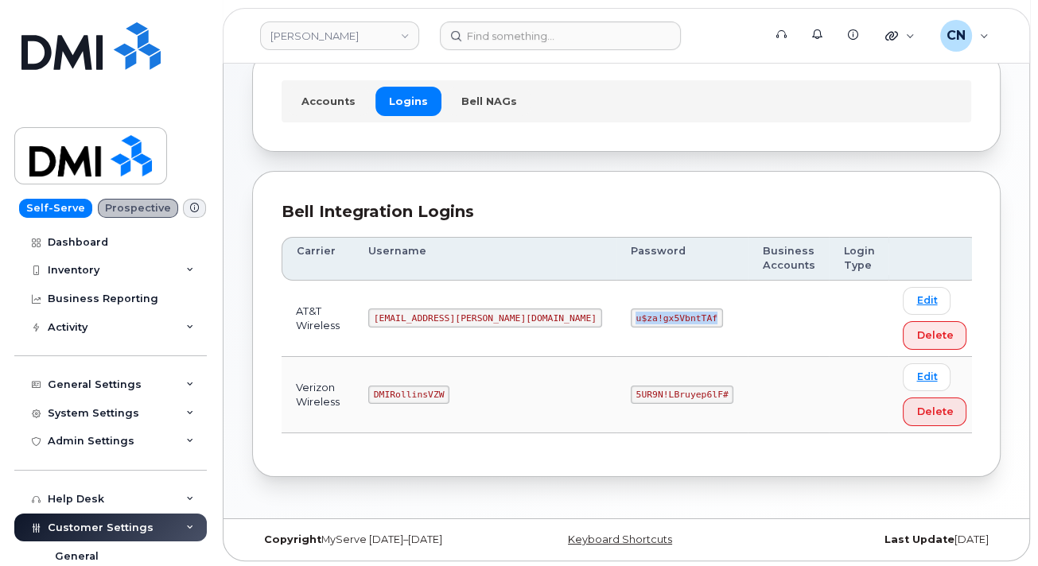
drag, startPoint x: 536, startPoint y: 316, endPoint x: 628, endPoint y: 309, distance: 91.8
click at [628, 309] on td "u$za!gx5VbntTAf" at bounding box center [682, 319] width 132 height 76
copy code "u$za!gx5VbntTAf"
